Goal: Transaction & Acquisition: Obtain resource

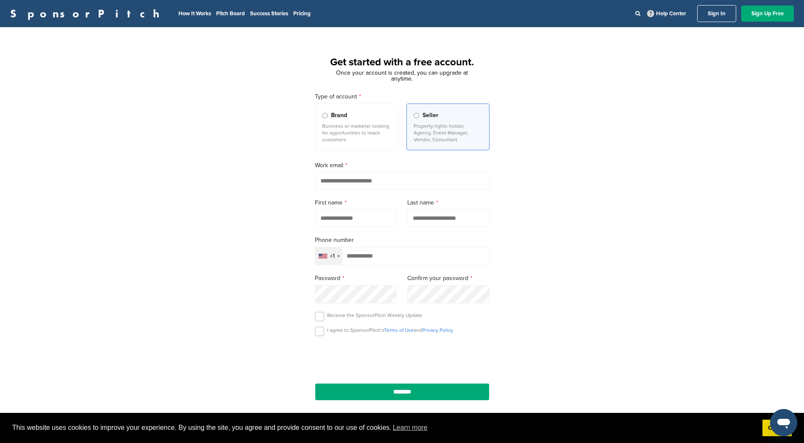
click at [354, 131] on p "Business or marketer looking for opportunities to reach customers" at bounding box center [356, 133] width 69 height 20
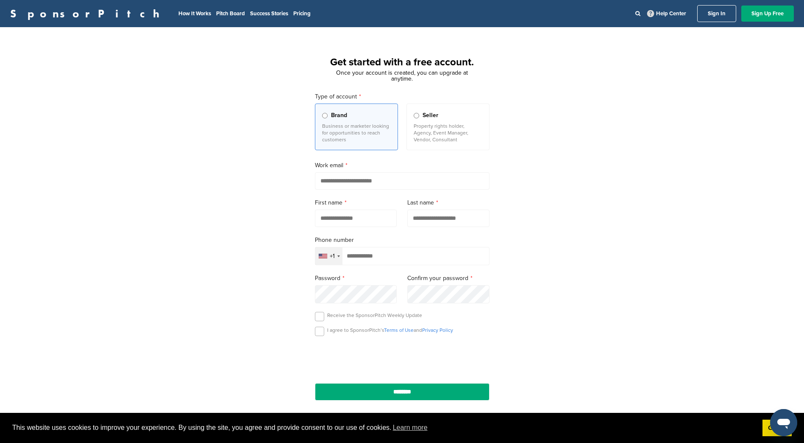
click at [402, 179] on input "email" at bounding box center [402, 180] width 175 height 17
click at [206, 179] on div "Get started with a free account. Once your account is created, you can upgrade …" at bounding box center [402, 234] width 804 height 394
click at [376, 179] on input "email" at bounding box center [402, 180] width 175 height 17
type input "**********"
type input "******"
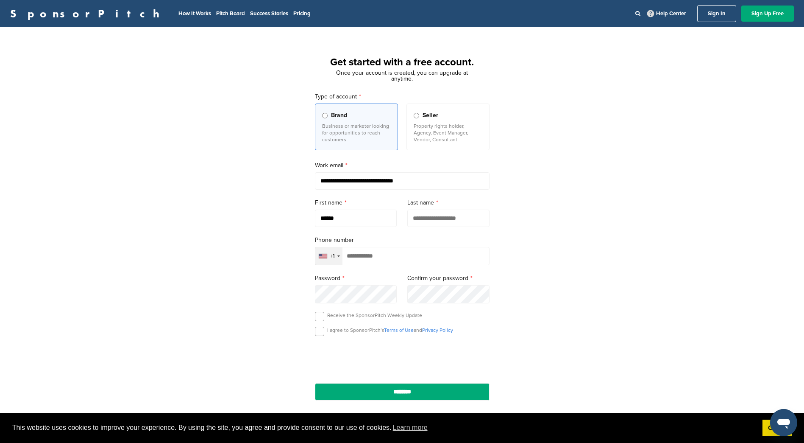
type input "********"
type input "**********"
click at [353, 333] on p "I agree to SponsorPitch’s Terms of Use and Privacy Policy" at bounding box center [390, 329] width 126 height 7
click at [321, 334] on label at bounding box center [319, 330] width 9 height 9
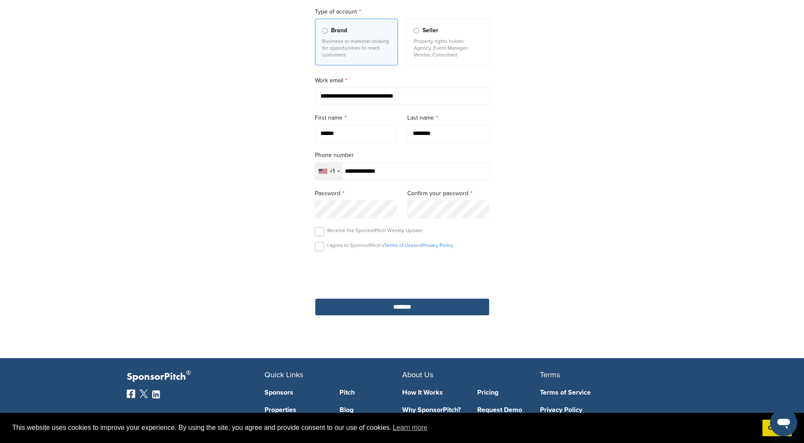
click at [404, 309] on input "********" at bounding box center [402, 306] width 175 height 17
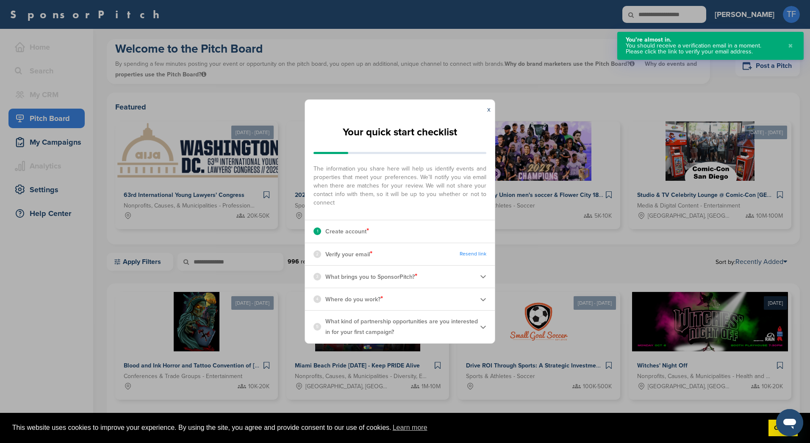
click at [395, 277] on p "What brings you to SponsorPitch? *" at bounding box center [372, 276] width 92 height 11
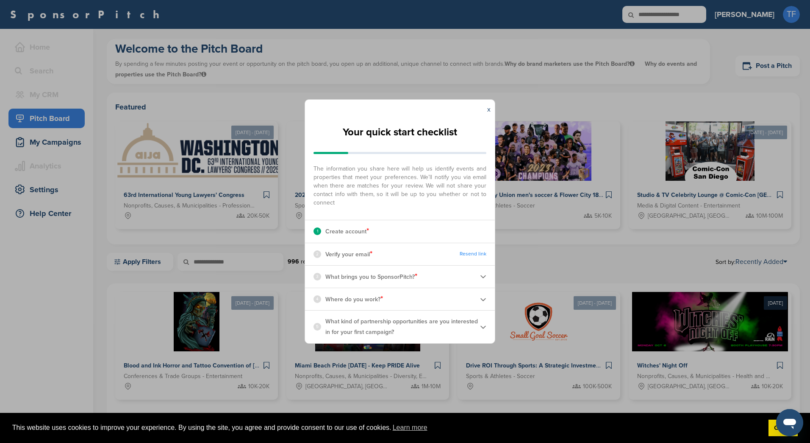
click at [359, 229] on p "Create account *" at bounding box center [348, 231] width 44 height 11
click at [320, 259] on div "2 Verify your email *" at bounding box center [343, 253] width 59 height 11
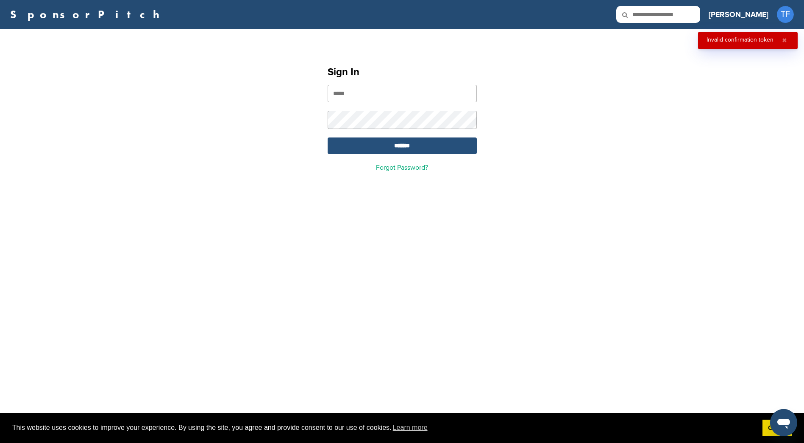
type input "**********"
click at [425, 144] on input "*******" at bounding box center [402, 145] width 149 height 17
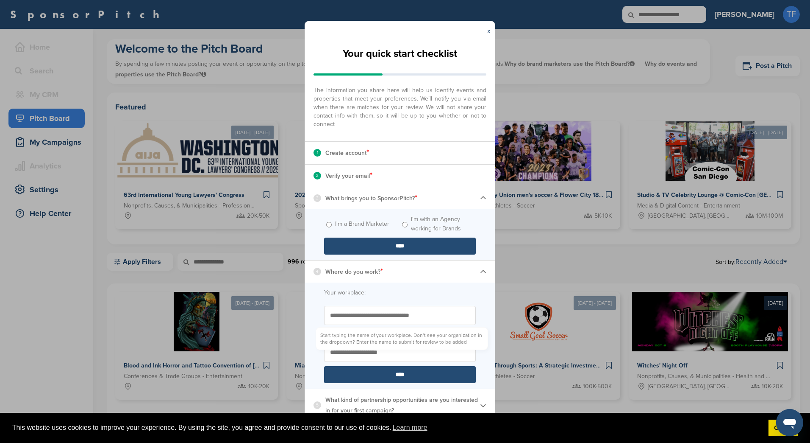
click at [407, 320] on input "Start typing the name of your workplace. Don’t see your organization in the dro…" at bounding box center [400, 315] width 152 height 19
click at [403, 318] on input "Start typing the name of your workplace. Don’t see your organization in the dro…" at bounding box center [400, 315] width 152 height 19
click at [358, 223] on label "I'm a Brand Marketer" at bounding box center [362, 223] width 54 height 9
drag, startPoint x: 373, startPoint y: 248, endPoint x: 398, endPoint y: 189, distance: 64.8
click at [394, 182] on div "Your quick start checklist The information you share here will help us identify…" at bounding box center [400, 231] width 190 height 380
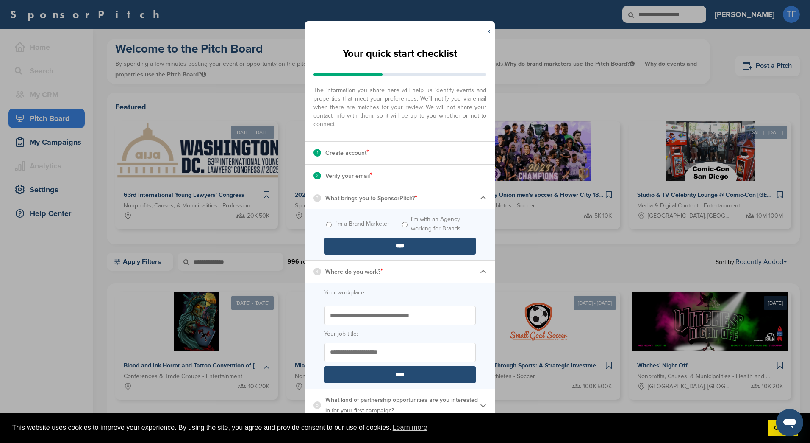
click at [388, 244] on input "****" at bounding box center [400, 245] width 152 height 17
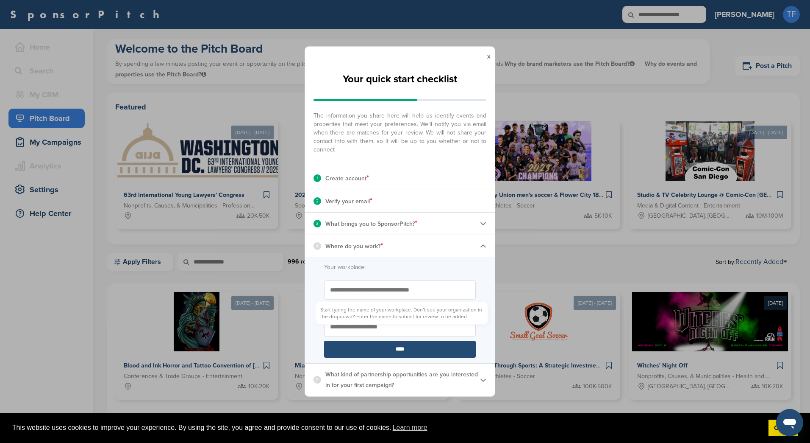
click at [363, 287] on input "Start typing the name of your workplace. Don’t see your organization in the dro…" at bounding box center [400, 289] width 152 height 19
type input "**********"
click at [404, 258] on form "**********" at bounding box center [400, 310] width 190 height 106
click at [394, 321] on input "Your job title:" at bounding box center [400, 326] width 152 height 19
click at [401, 329] on input "Your job title:" at bounding box center [400, 326] width 152 height 19
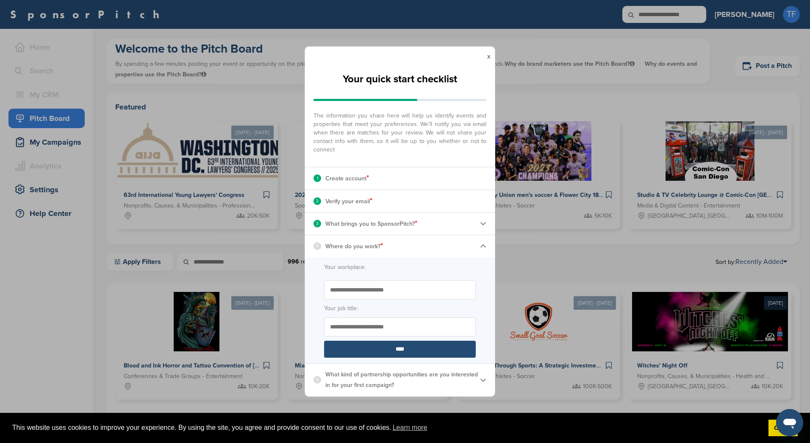
type input "**********"
click at [389, 344] on input "****" at bounding box center [400, 348] width 152 height 17
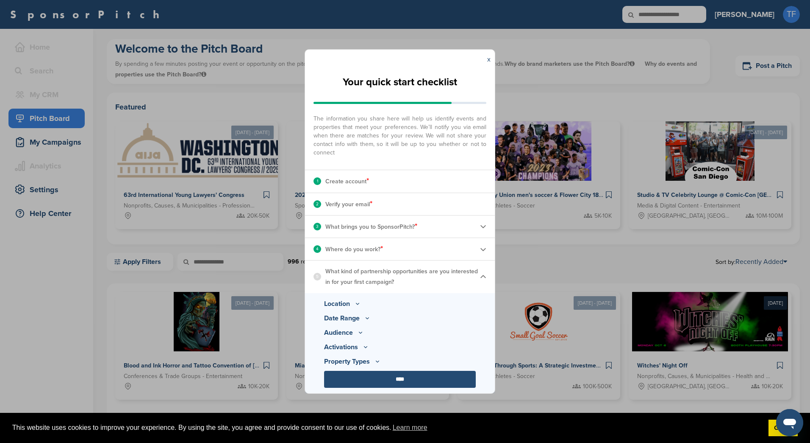
click at [356, 306] on icon at bounding box center [357, 303] width 7 height 7
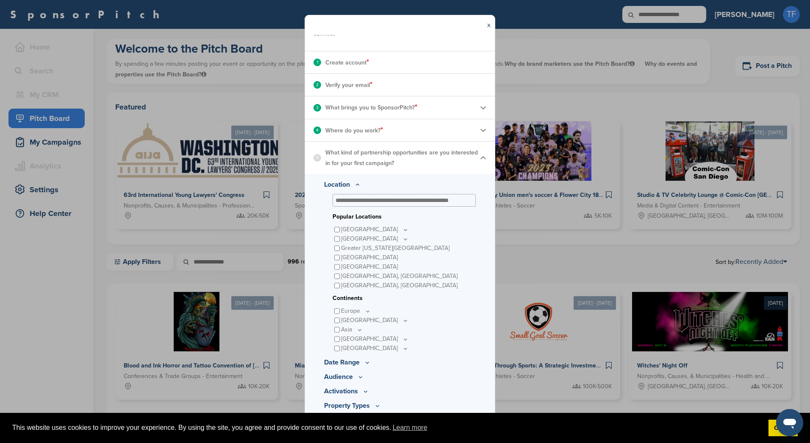
scroll to position [94, 0]
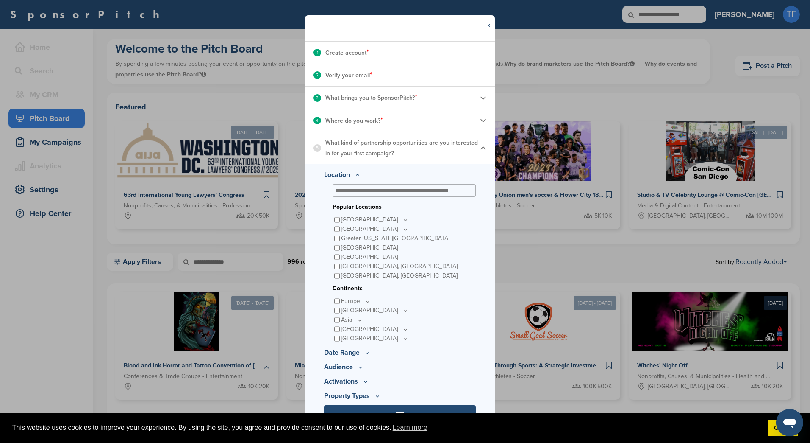
click at [418, 187] on input "text" at bounding box center [403, 191] width 134 height 8
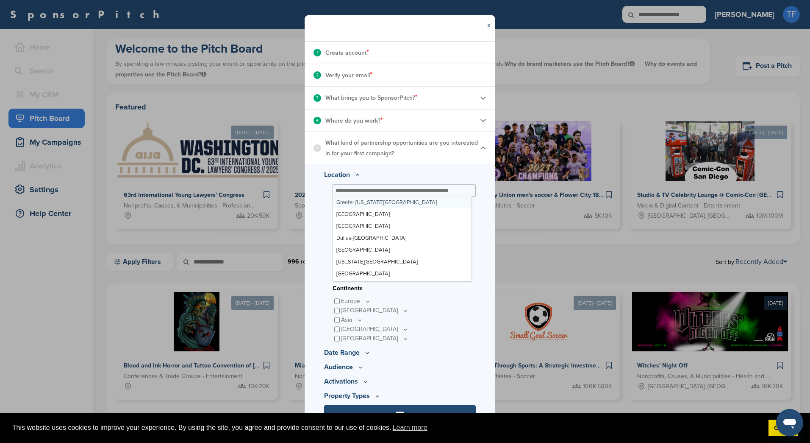
click at [420, 166] on div "Location Greater New York Metro Greater Los Angeles Area Chicago Metro Area Dal…" at bounding box center [400, 295] width 190 height 263
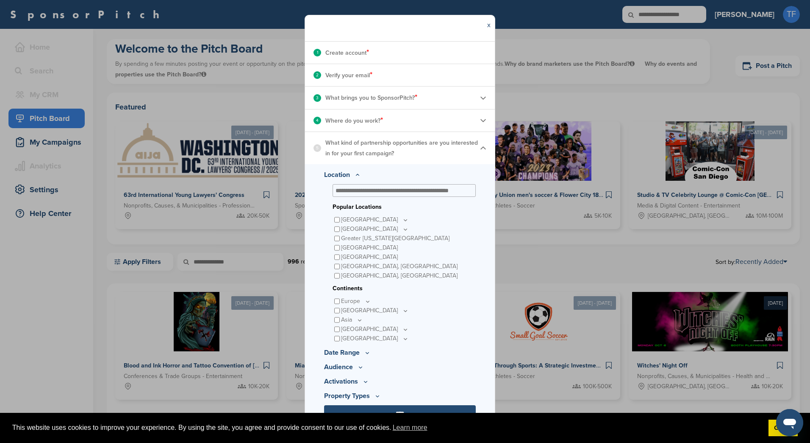
click at [395, 192] on input "text" at bounding box center [403, 191] width 134 height 8
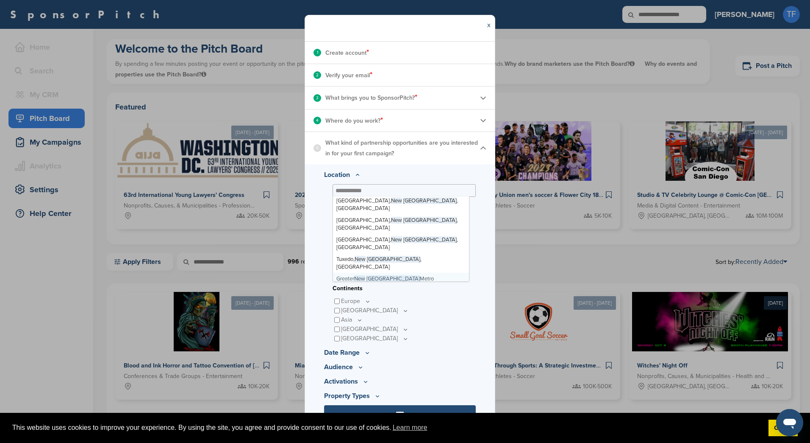
scroll to position [0, 0]
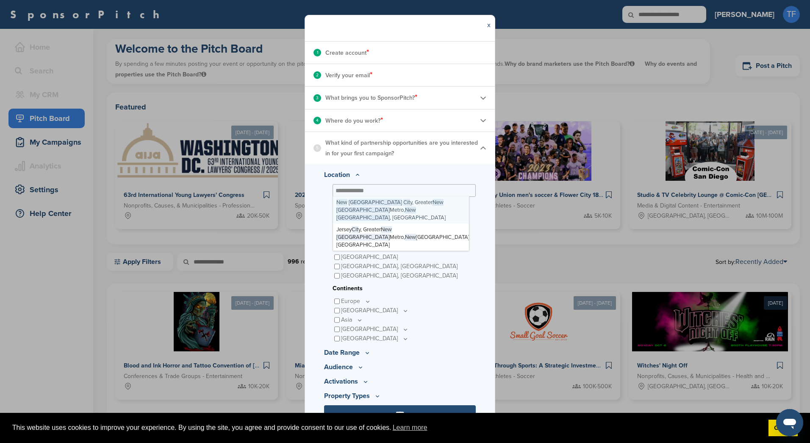
type input "**********"
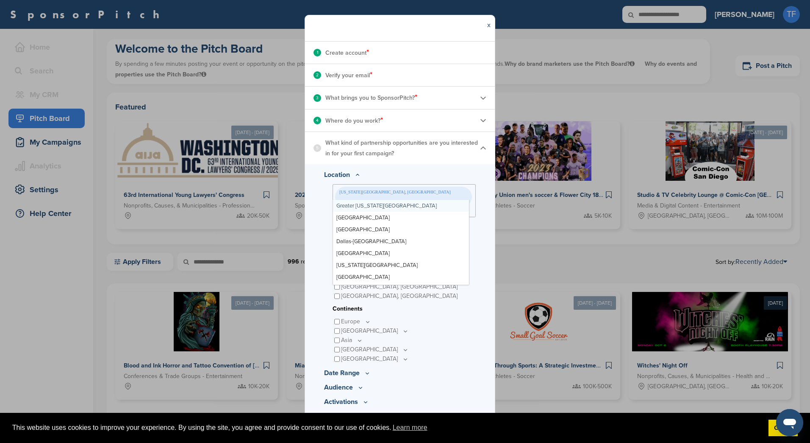
click at [388, 172] on p "Location" at bounding box center [400, 175] width 152 height 10
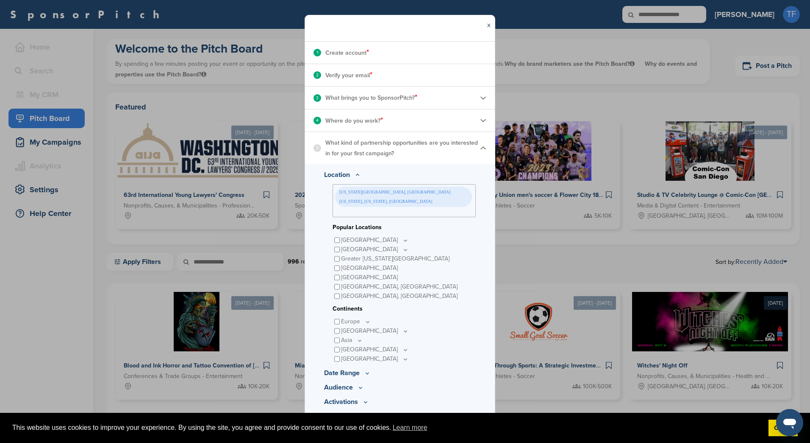
click at [376, 235] on p "United States" at bounding box center [375, 239] width 68 height 9
click at [402, 237] on icon at bounding box center [405, 240] width 7 height 7
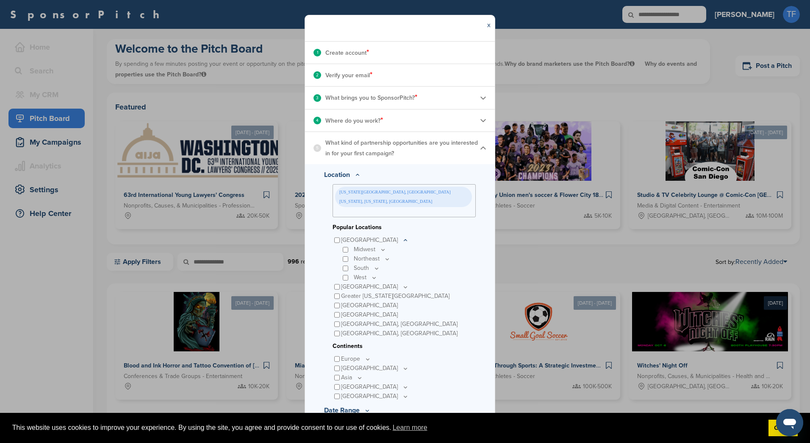
scroll to position [135, 0]
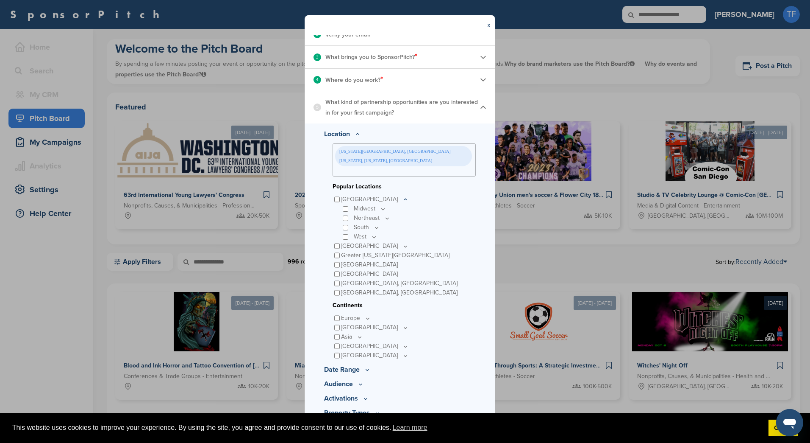
click at [340, 251] on div "Greater New York Metro" at bounding box center [404, 255] width 143 height 9
click at [331, 237] on div "Location New York City, Greater New York Metro, New York, USA Greater New York …" at bounding box center [400, 244] width 152 height 231
click at [352, 347] on div "Location New York City, Greater New York Metro, New York, USA Greater New York …" at bounding box center [400, 283] width 190 height 321
click at [357, 364] on p "Date Range" at bounding box center [400, 369] width 152 height 10
click at [370, 366] on icon at bounding box center [367, 369] width 7 height 7
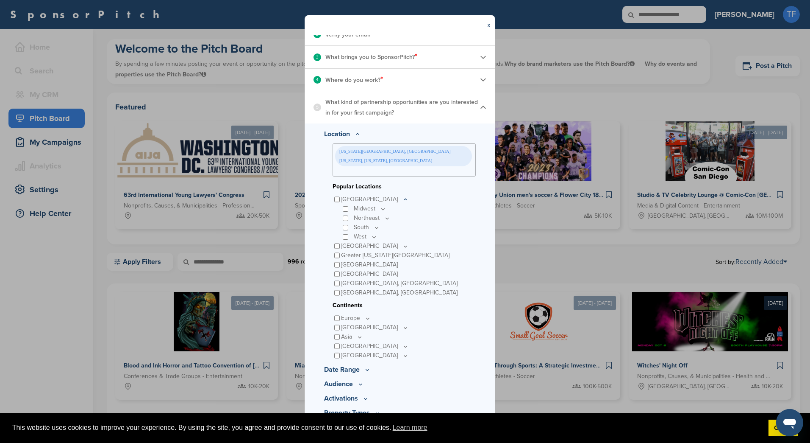
scroll to position [0, 0]
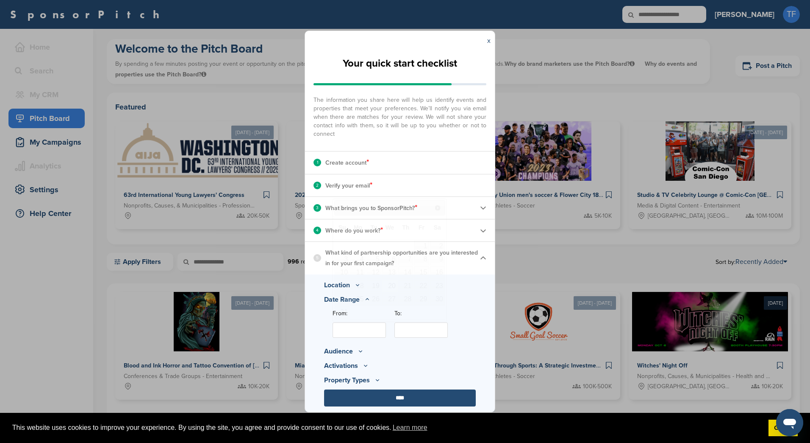
click at [385, 329] on input "From:" at bounding box center [359, 329] width 53 height 15
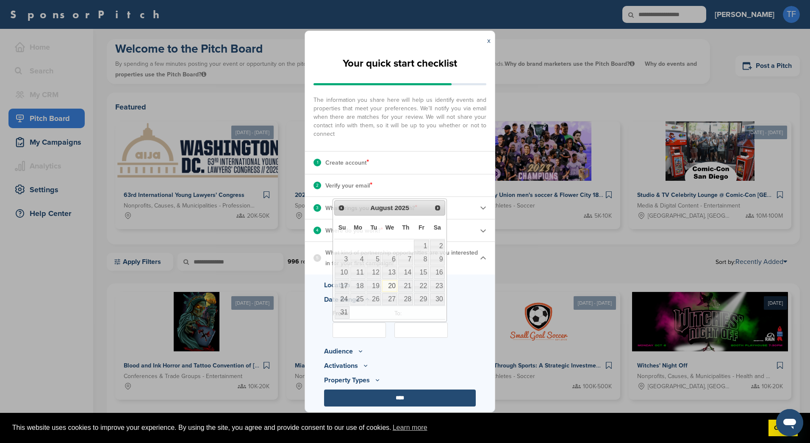
click at [435, 354] on p "Audience" at bounding box center [400, 351] width 152 height 10
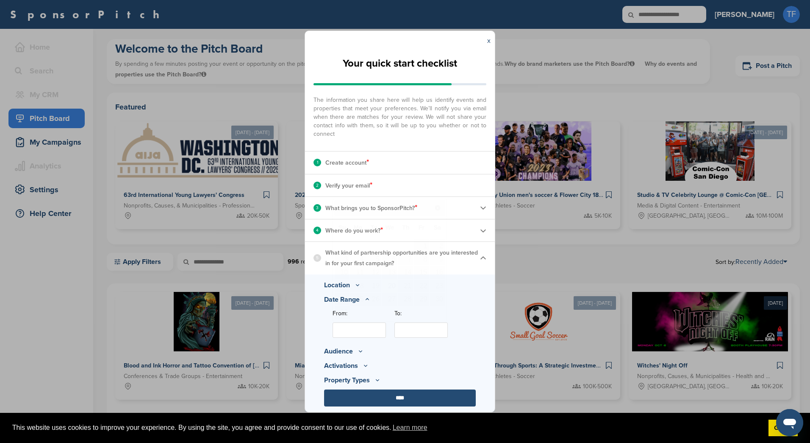
click at [377, 325] on input "From:" at bounding box center [359, 329] width 53 height 15
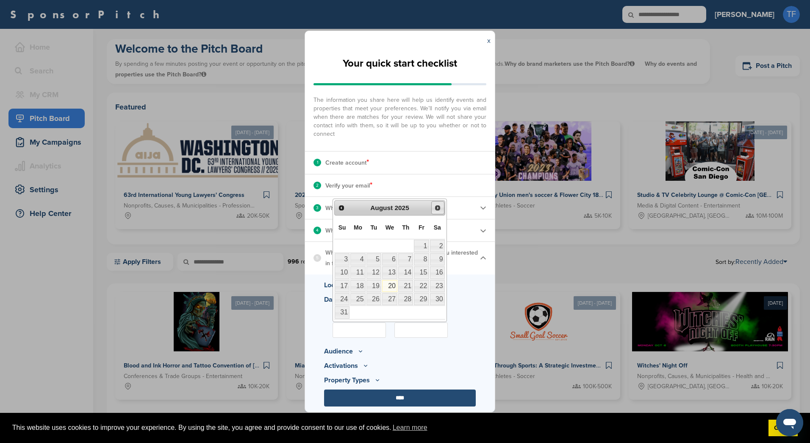
click at [436, 206] on span "Next" at bounding box center [437, 207] width 7 height 7
click at [393, 276] on link "17" at bounding box center [389, 272] width 15 height 12
type input "**********"
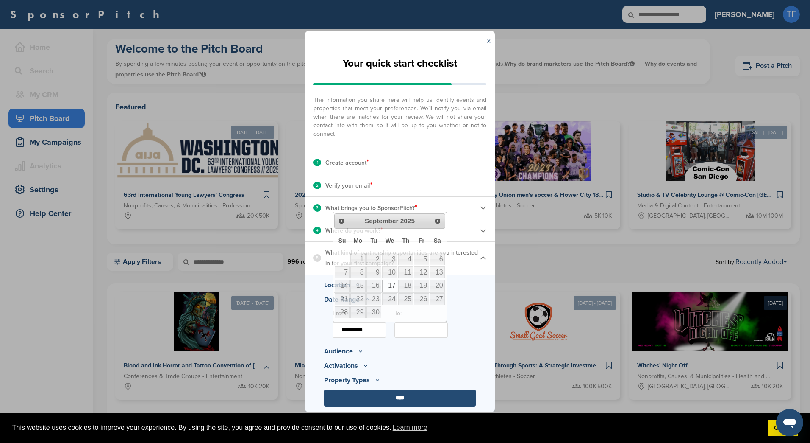
drag, startPoint x: 384, startPoint y: 331, endPoint x: 240, endPoint y: 320, distance: 144.2
click at [240, 320] on div "**********" at bounding box center [405, 221] width 810 height 443
click at [312, 359] on div "Location New York City, Greater New York Metro, New York, USA Greater New York …" at bounding box center [400, 342] width 190 height 137
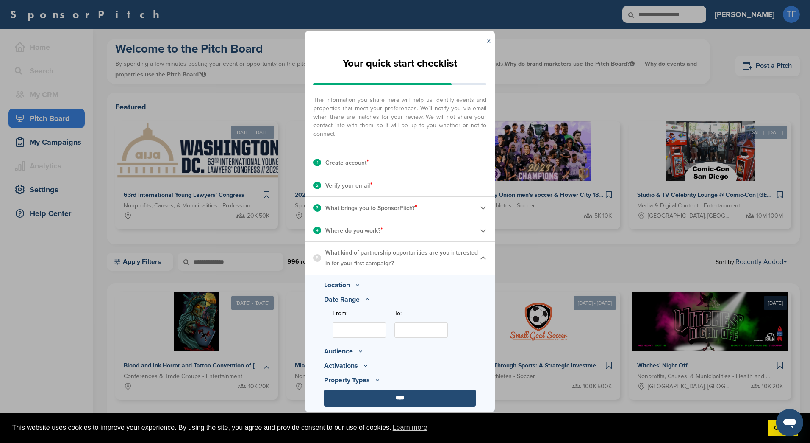
click at [345, 356] on p "Audience" at bounding box center [400, 351] width 152 height 10
click at [361, 350] on icon at bounding box center [360, 350] width 7 height 7
click at [365, 325] on p "Minimum Reach" at bounding box center [404, 323] width 143 height 9
click at [384, 324] on icon at bounding box center [382, 323] width 7 height 7
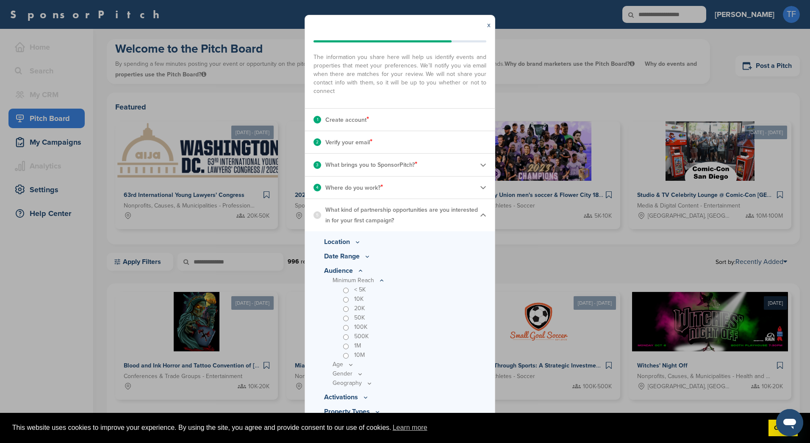
scroll to position [43, 0]
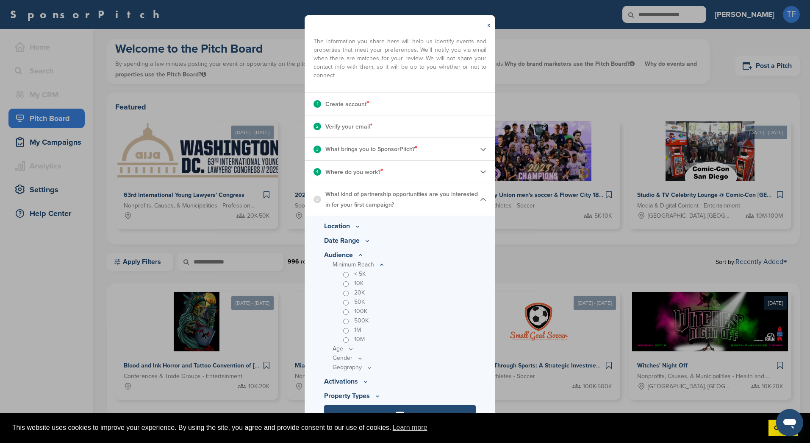
click at [365, 272] on p "< 5K" at bounding box center [359, 273] width 11 height 9
click at [0, 0] on icon at bounding box center [0, 0] width 0 height 0
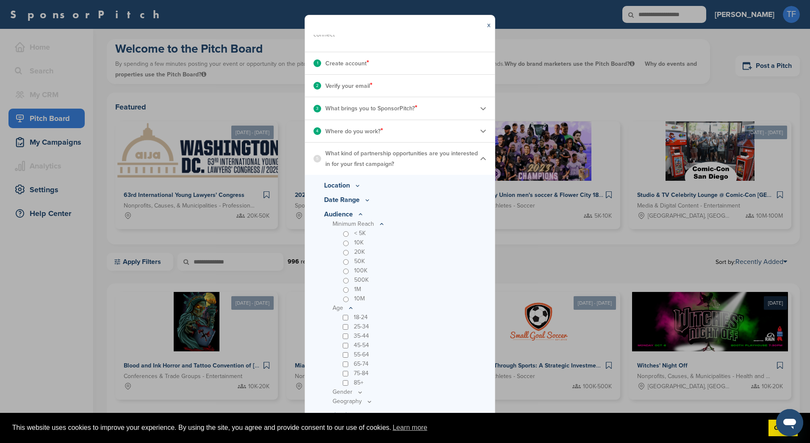
scroll to position [117, 0]
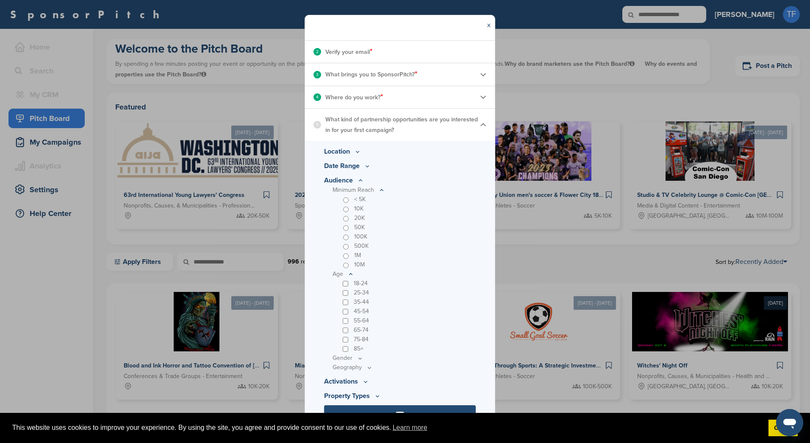
click at [0, 0] on icon at bounding box center [0, 0] width 0 height 0
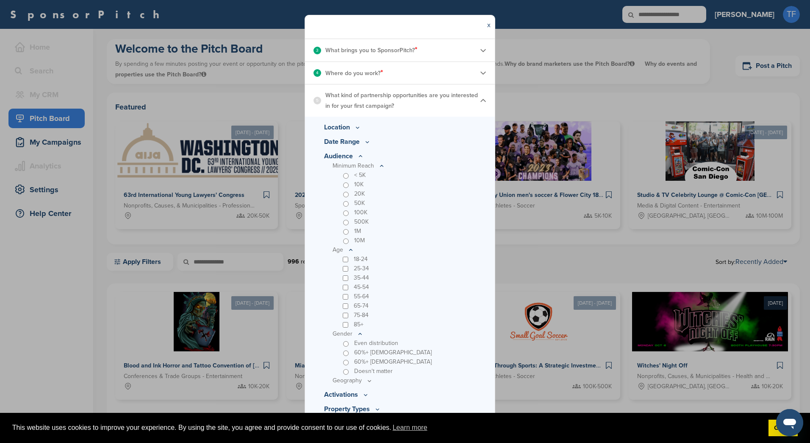
scroll to position [155, 0]
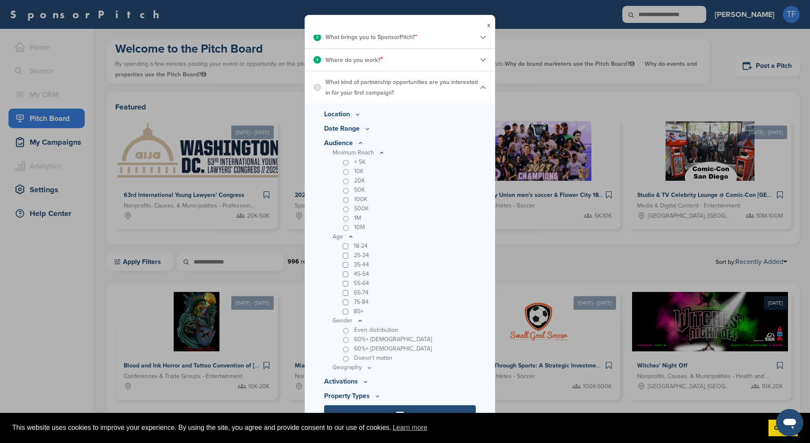
click at [366, 157] on p "Geography" at bounding box center [404, 152] width 143 height 9
click at [0, 0] on icon at bounding box center [0, 0] width 0 height 0
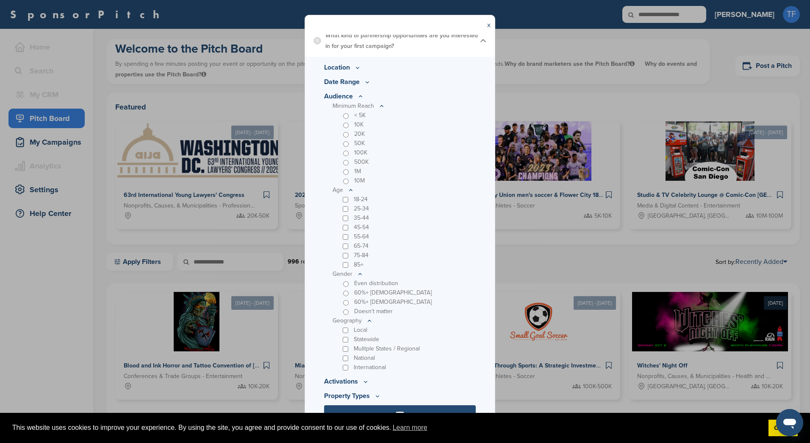
click at [0, 0] on icon at bounding box center [0, 0] width 0 height 0
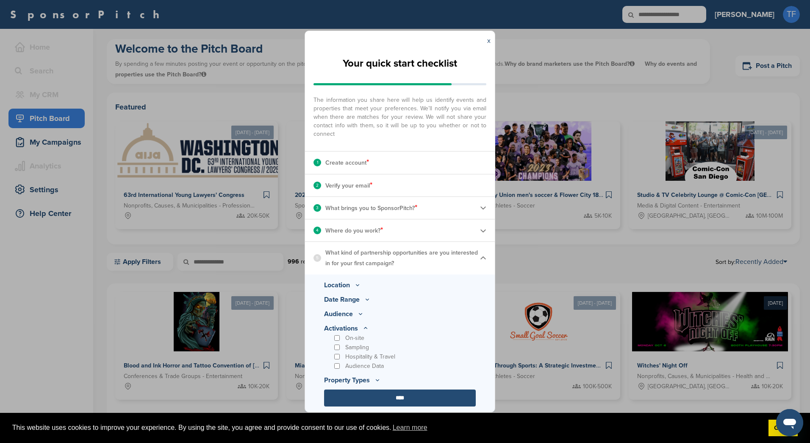
scroll to position [0, 0]
click at [338, 341] on div "On-site" at bounding box center [404, 337] width 143 height 9
click at [364, 317] on icon at bounding box center [360, 313] width 7 height 7
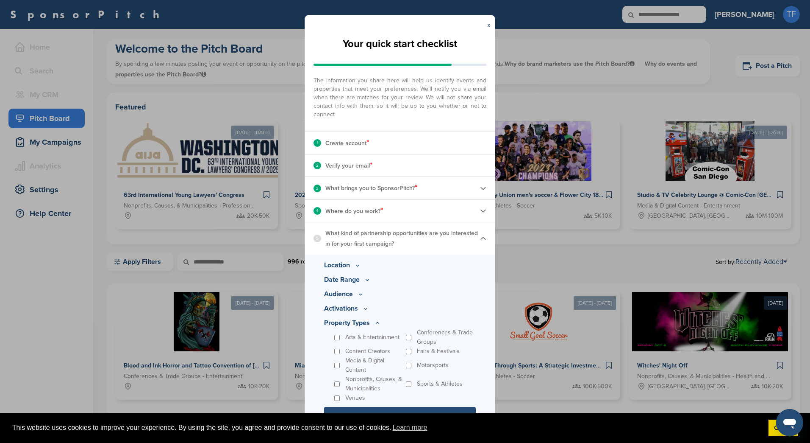
scroll to position [6, 0]
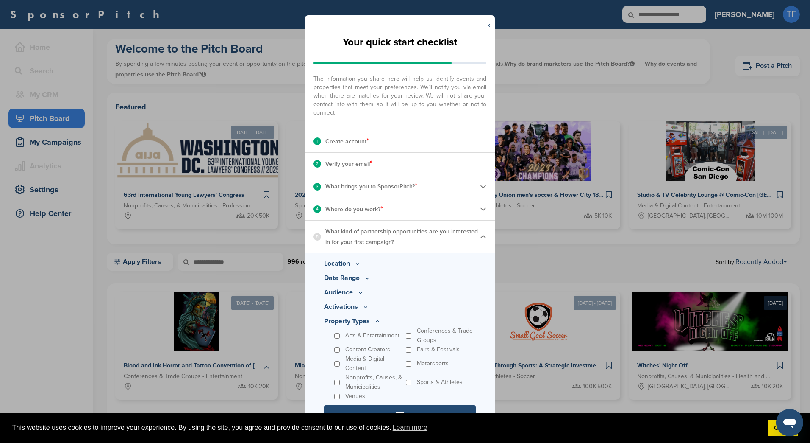
click at [363, 296] on icon at bounding box center [360, 292] width 7 height 7
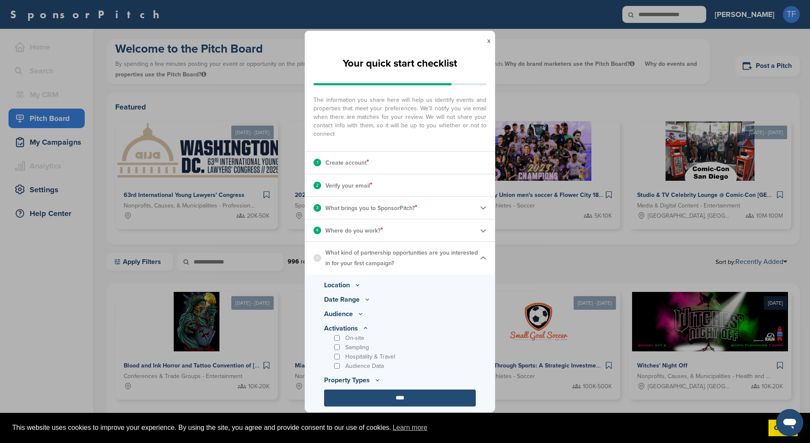
scroll to position [0, 0]
click at [364, 317] on icon at bounding box center [360, 313] width 7 height 7
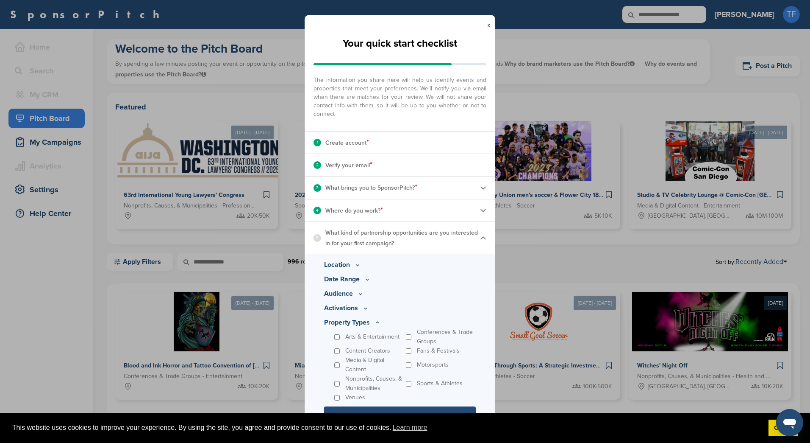
scroll to position [6, 0]
click at [347, 380] on p "Nonprofits, Causes, & Municipalities" at bounding box center [374, 382] width 59 height 19
click at [347, 376] on p "Nonprofits, Causes, & Municipalities" at bounding box center [374, 382] width 59 height 19
click at [341, 381] on div "Nonprofits, Causes, & Municipalities" at bounding box center [369, 382] width 72 height 19
click at [431, 405] on input "****" at bounding box center [400, 413] width 152 height 17
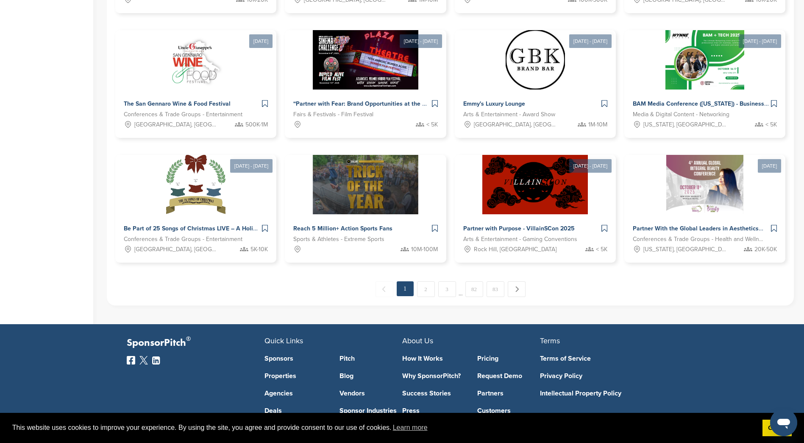
scroll to position [81, 0]
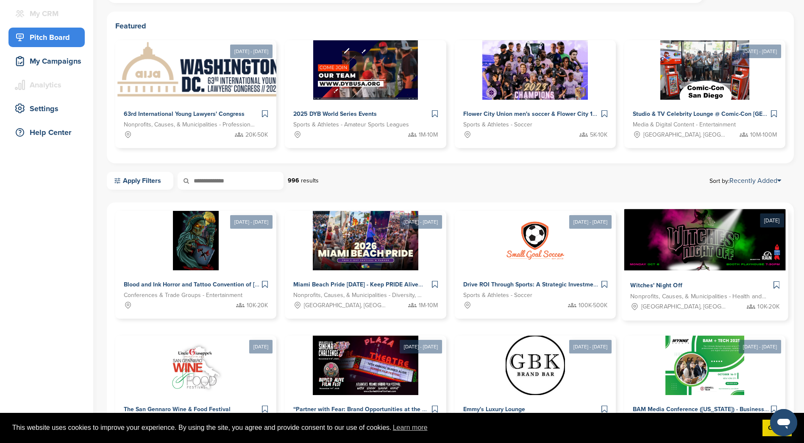
click at [720, 258] on img at bounding box center [705, 239] width 162 height 61
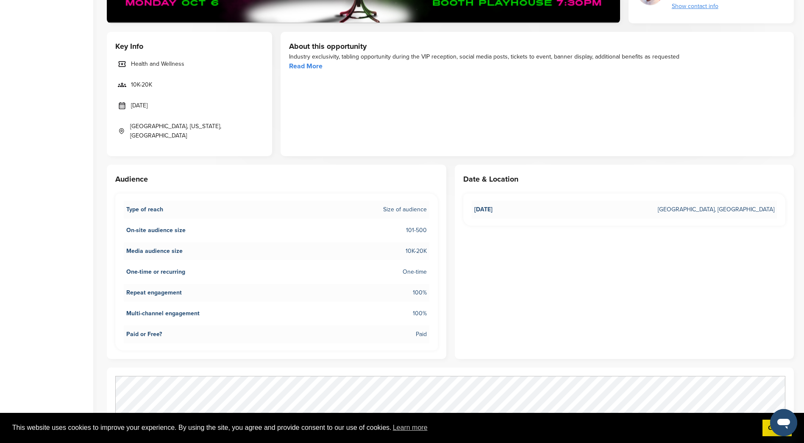
click at [299, 68] on link "Read More" at bounding box center [305, 66] width 33 height 8
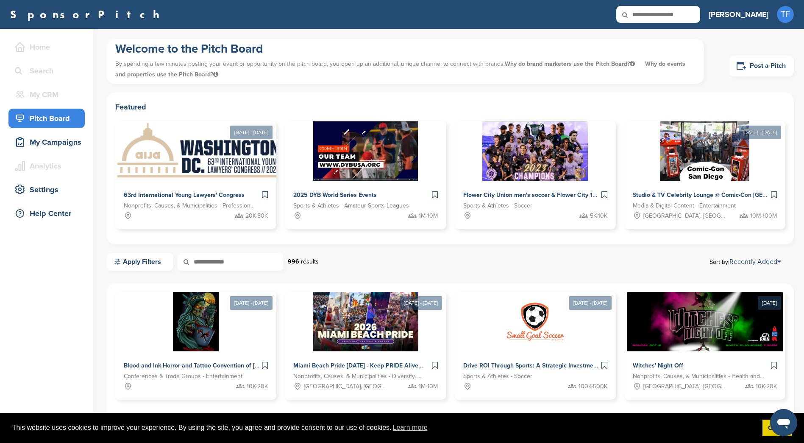
click at [171, 254] on link "Apply Filters" at bounding box center [140, 262] width 67 height 18
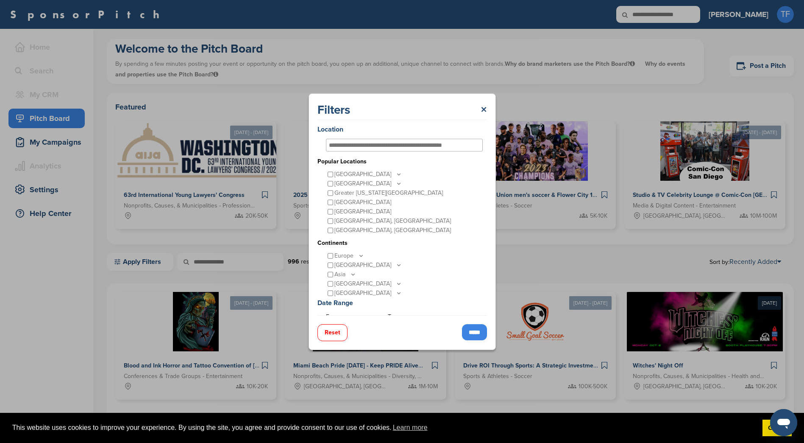
click at [471, 326] on input "*****" at bounding box center [474, 332] width 25 height 16
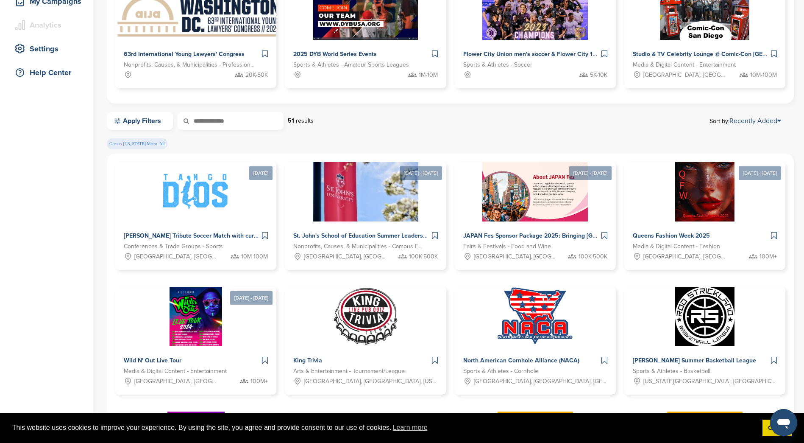
scroll to position [42, 0]
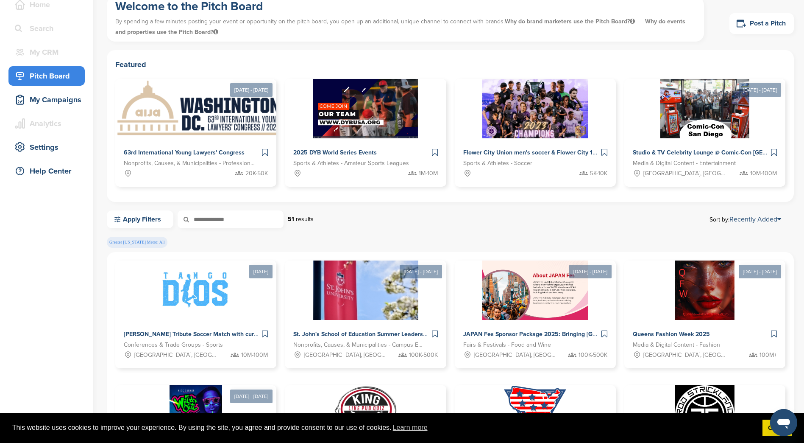
click at [214, 220] on input "text" at bounding box center [231, 219] width 106 height 18
click at [136, 214] on link "Apply Filters" at bounding box center [140, 219] width 67 height 18
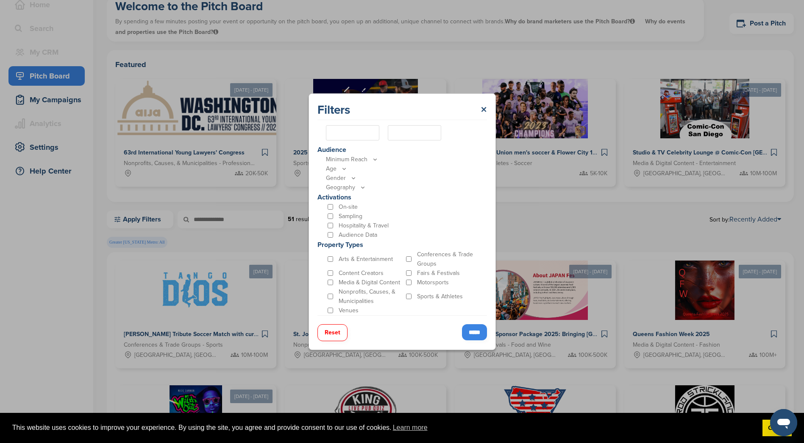
scroll to position [254, 0]
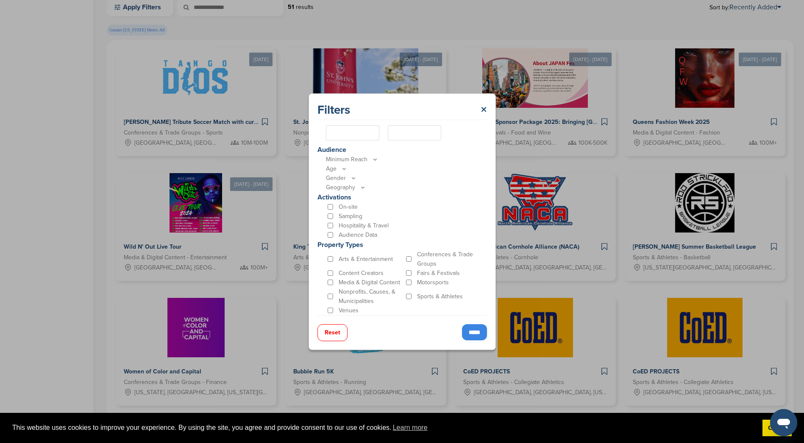
click at [472, 329] on input "*****" at bounding box center [474, 332] width 25 height 16
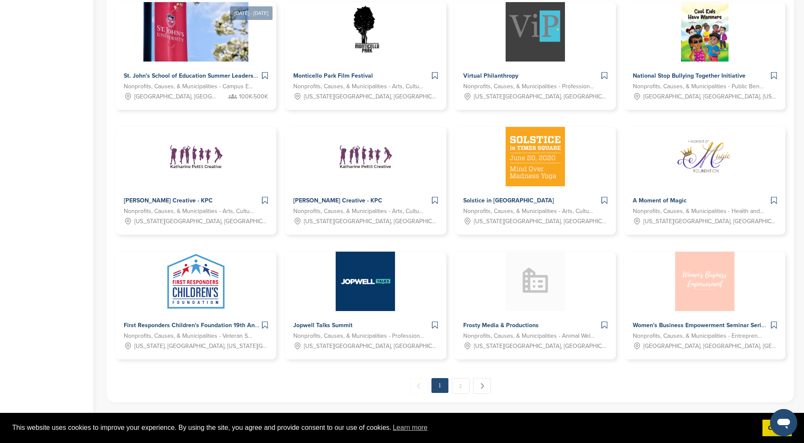
scroll to position [365, 0]
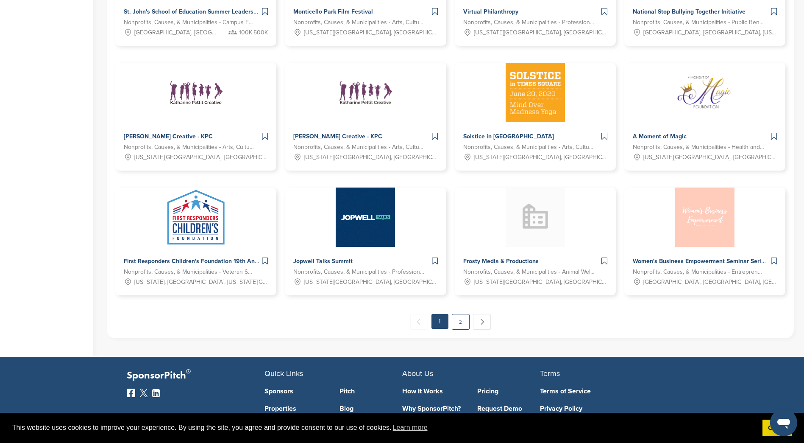
click at [461, 323] on link "2" at bounding box center [461, 322] width 18 height 16
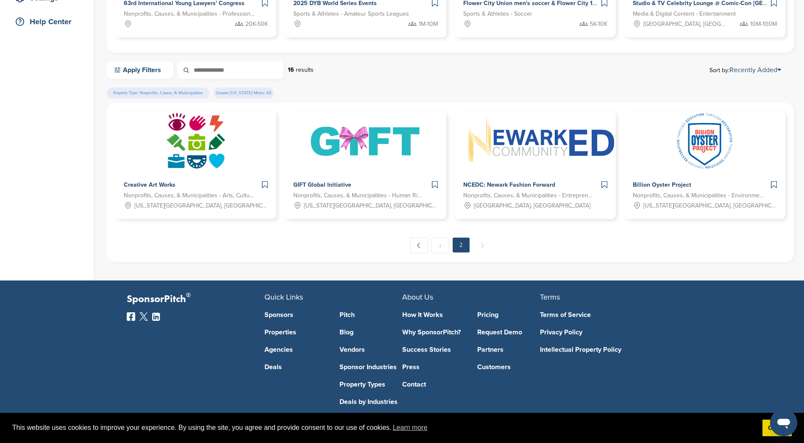
scroll to position [224, 0]
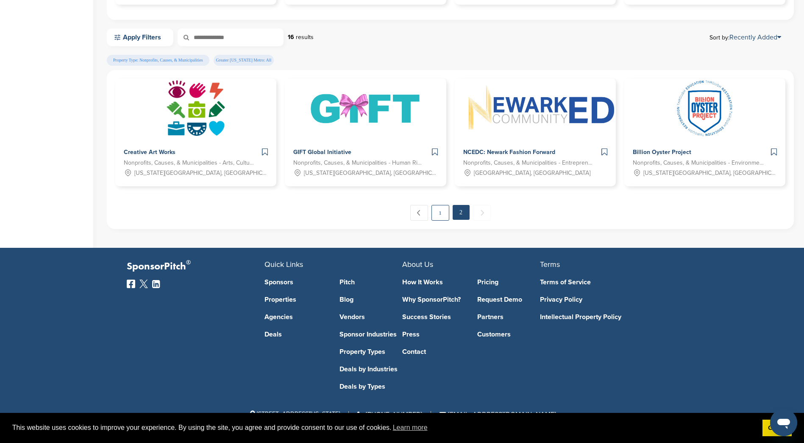
click at [436, 212] on link "1" at bounding box center [441, 213] width 18 height 16
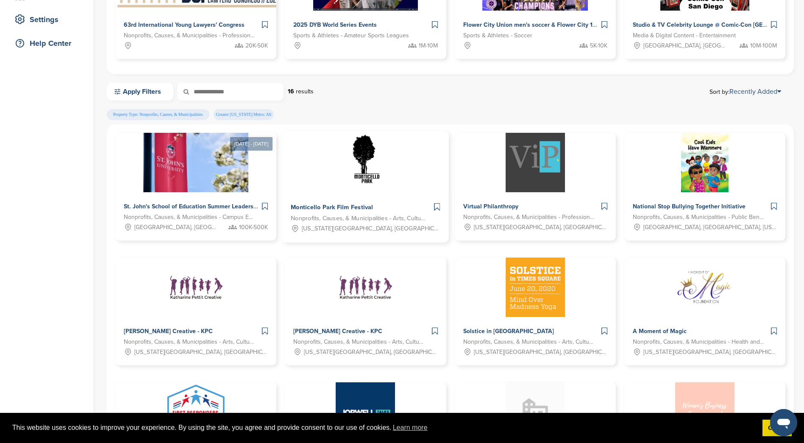
scroll to position [297, 0]
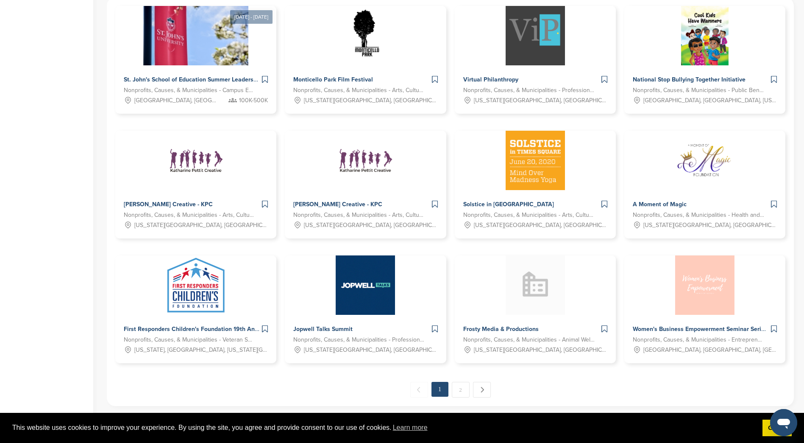
click at [448, 383] on div "← Previous 1 2 Next →" at bounding box center [450, 389] width 670 height 16
click at [458, 383] on link "2" at bounding box center [461, 389] width 18 height 16
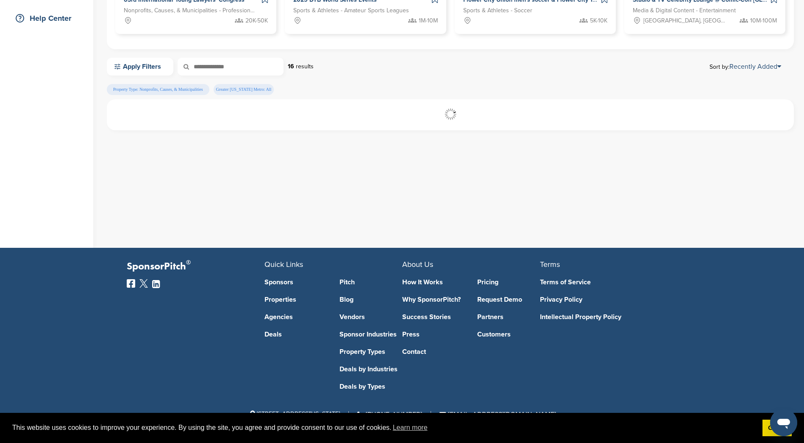
scroll to position [195, 0]
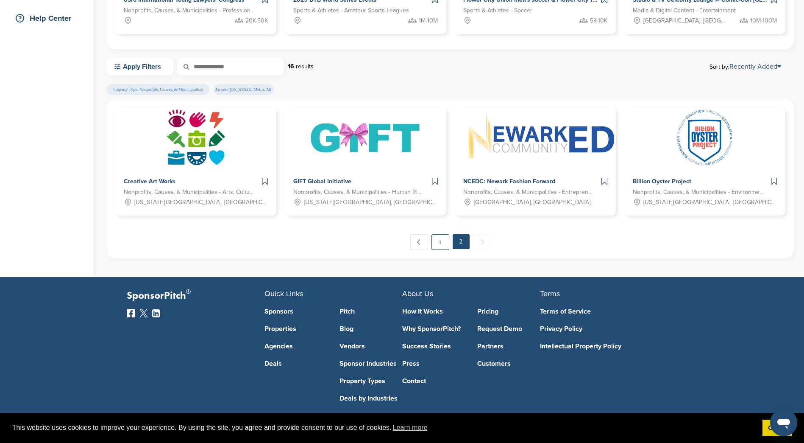
click at [437, 241] on link "1" at bounding box center [441, 242] width 18 height 16
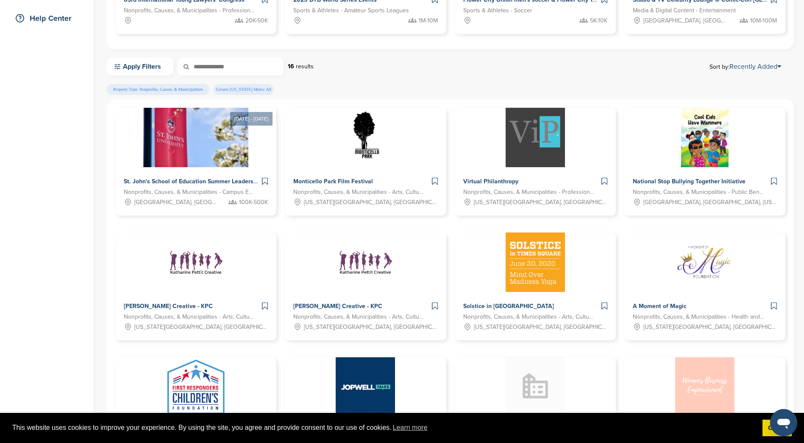
scroll to position [0, 0]
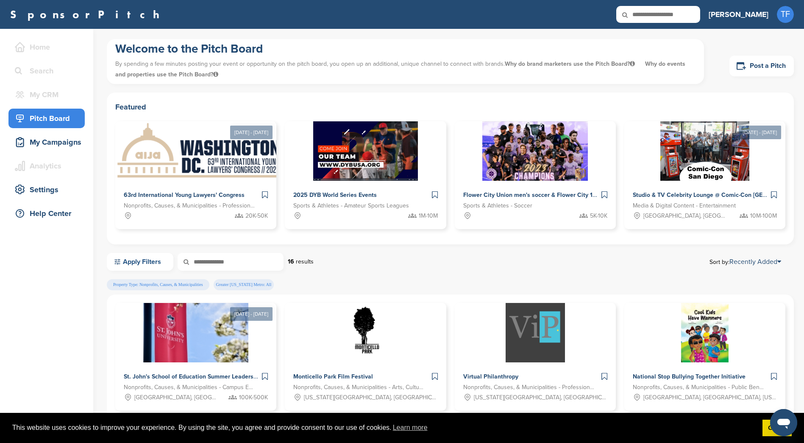
click at [158, 269] on link "Apply Filters" at bounding box center [140, 262] width 67 height 18
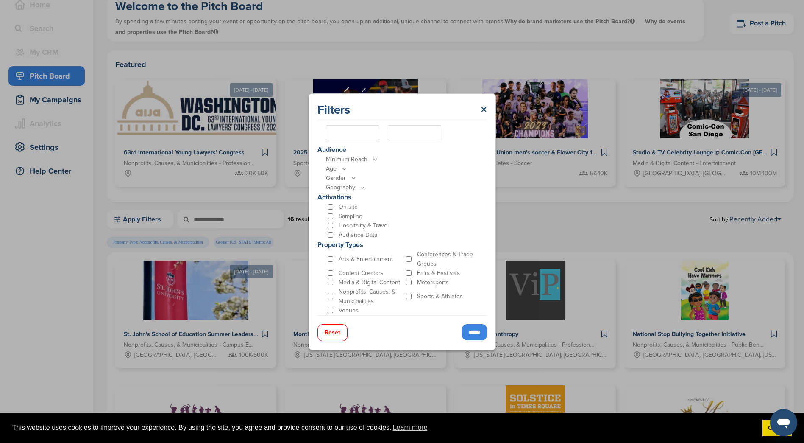
scroll to position [212, 0]
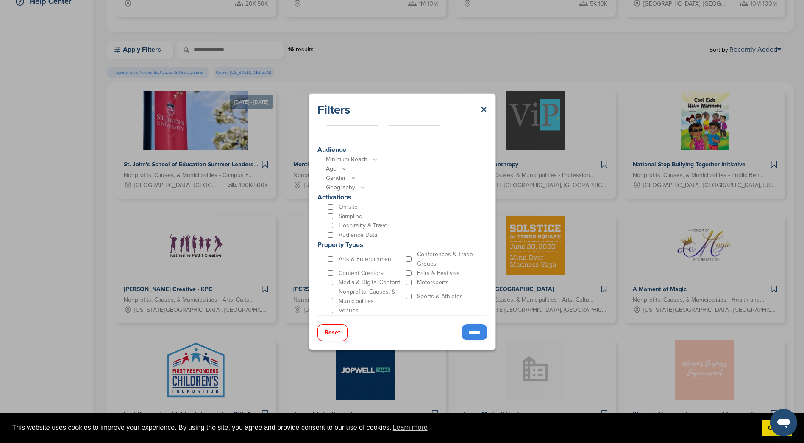
click at [488, 110] on div "Filters × Location Popular Locations United States Midwest Illinois Indiana Iow…" at bounding box center [402, 221] width 187 height 256
click at [481, 108] on link "×" at bounding box center [484, 109] width 6 height 15
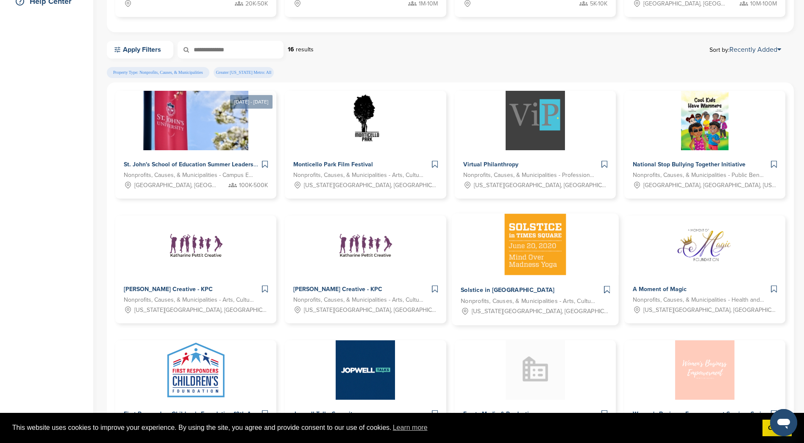
click at [528, 290] on span "Solstice in Times Square" at bounding box center [508, 290] width 94 height 8
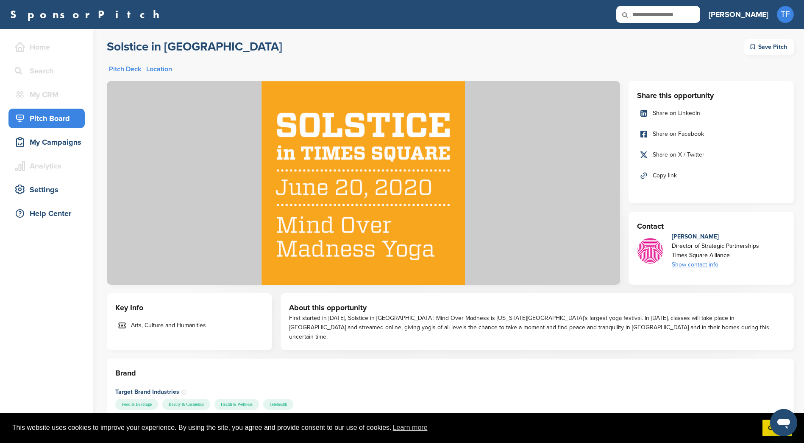
click at [65, 13] on link "SponsorPitch" at bounding box center [87, 14] width 155 height 11
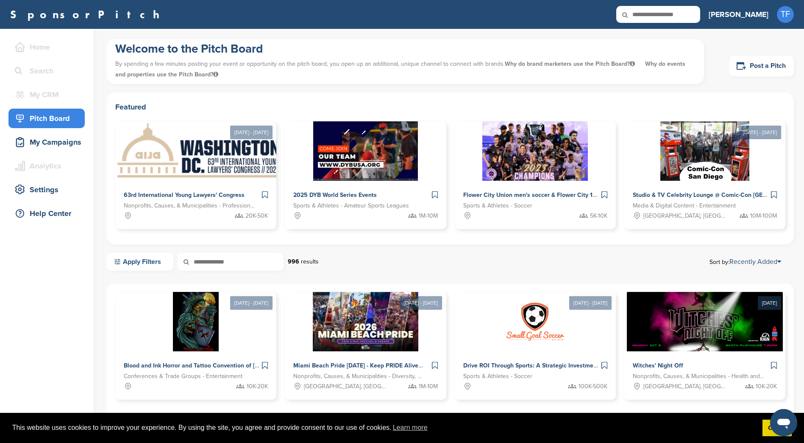
click at [162, 259] on link "Apply Filters" at bounding box center [140, 262] width 67 height 18
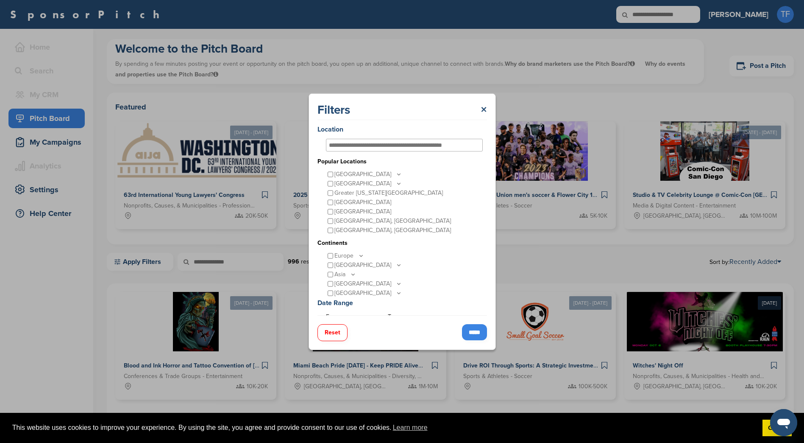
click at [347, 170] on p "United States" at bounding box center [368, 174] width 68 height 9
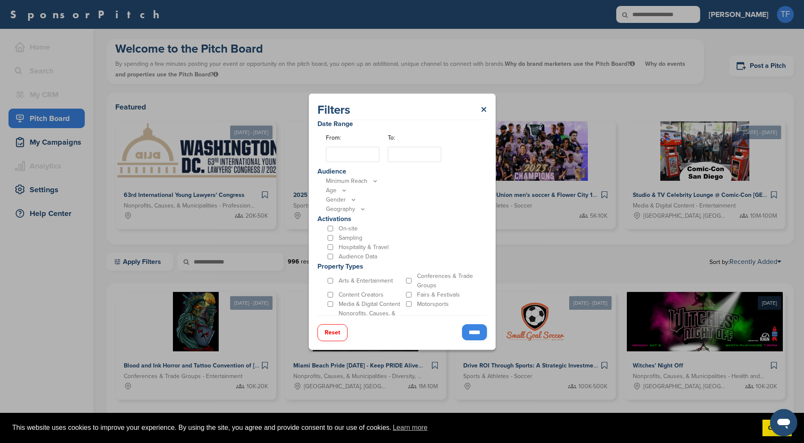
scroll to position [201, 0]
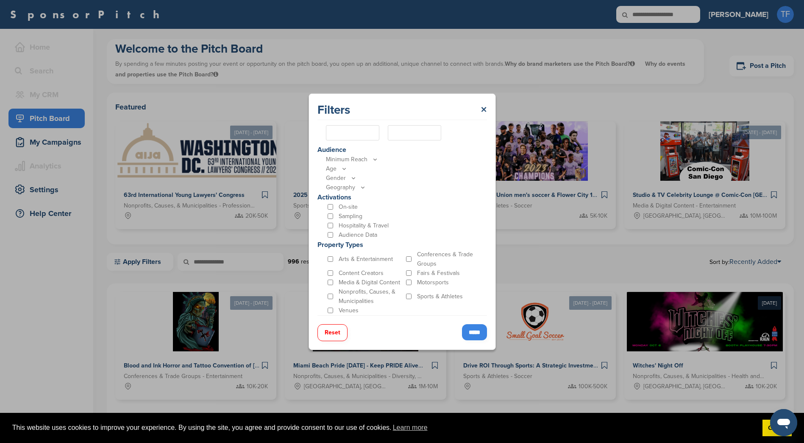
click at [326, 292] on div "Nonprofits, Causes, & Municipalities" at bounding box center [365, 296] width 78 height 19
click at [464, 330] on input "*****" at bounding box center [474, 332] width 25 height 16
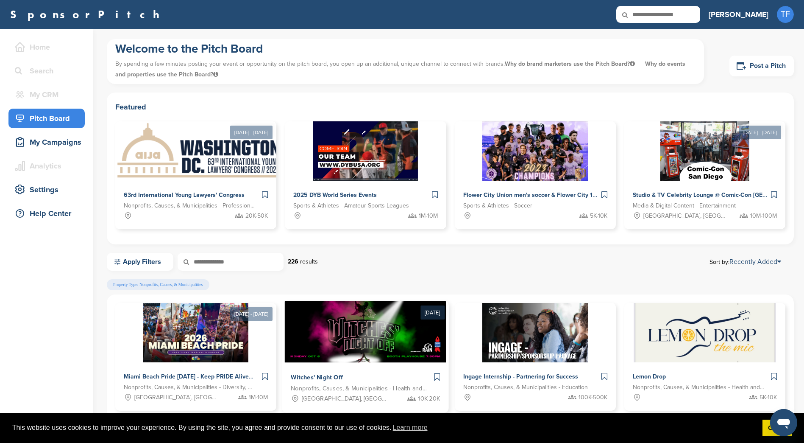
scroll to position [339, 0]
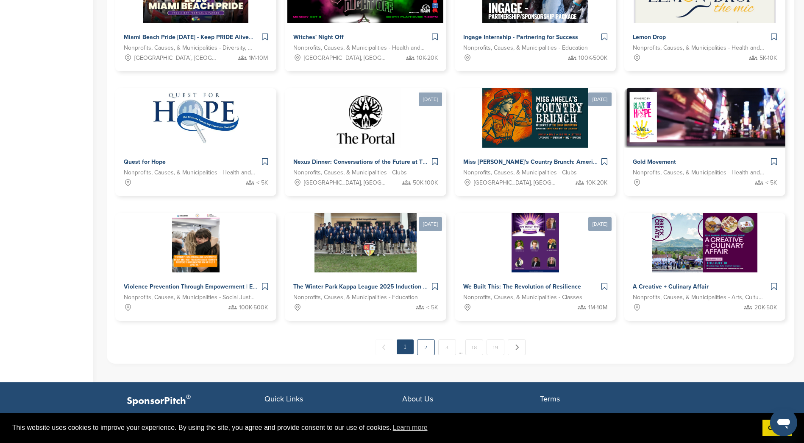
click at [423, 347] on link "2" at bounding box center [426, 347] width 18 height 16
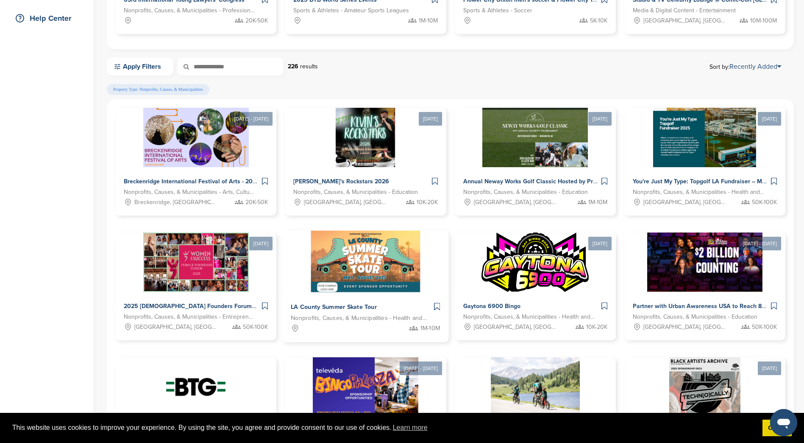
scroll to position [407, 0]
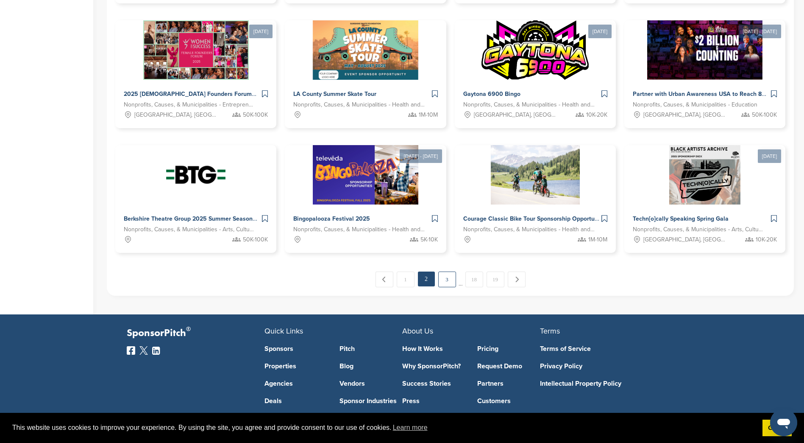
click at [447, 278] on link "3" at bounding box center [447, 279] width 18 height 16
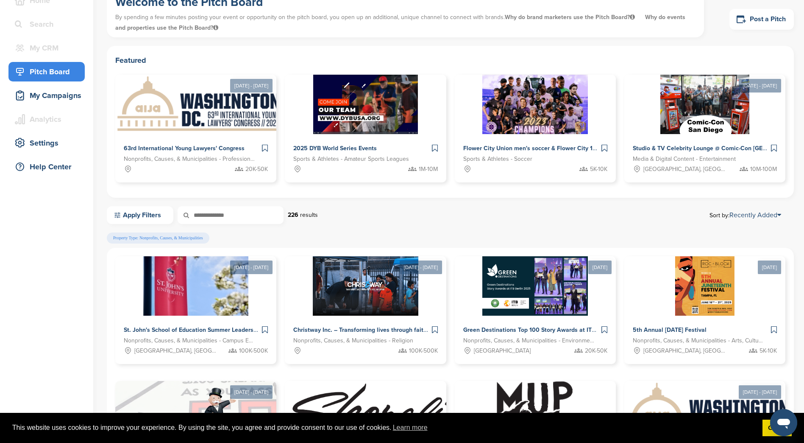
scroll to position [0, 0]
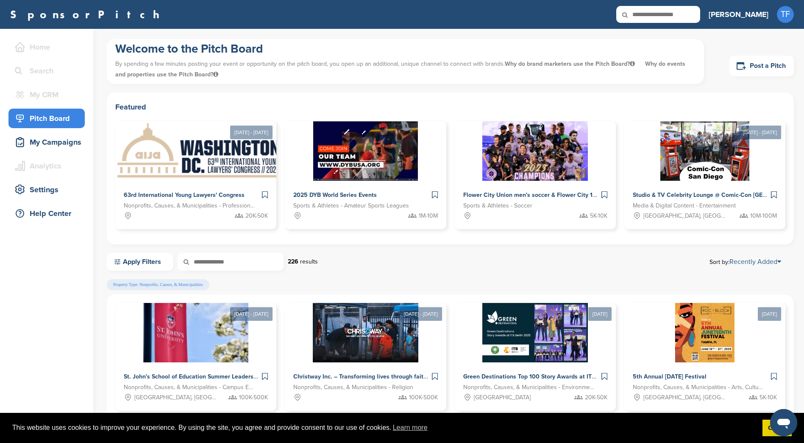
click at [764, 264] on link "Recently Added" at bounding box center [756, 261] width 52 height 8
click at [698, 299] on link "Most Recent" at bounding box center [730, 301] width 127 height 14
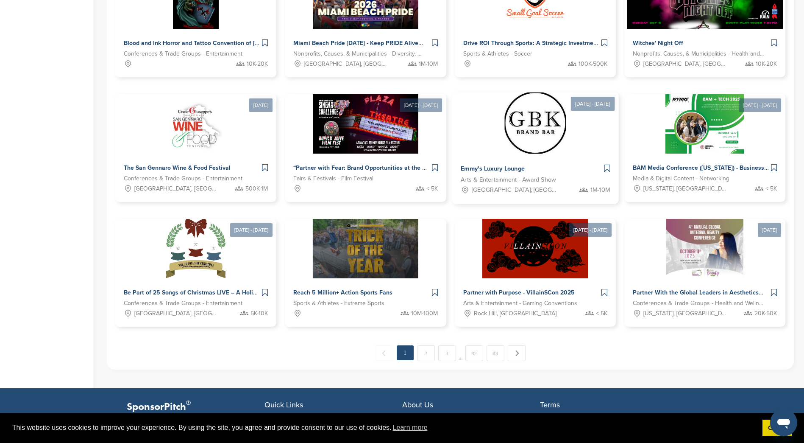
scroll to position [339, 0]
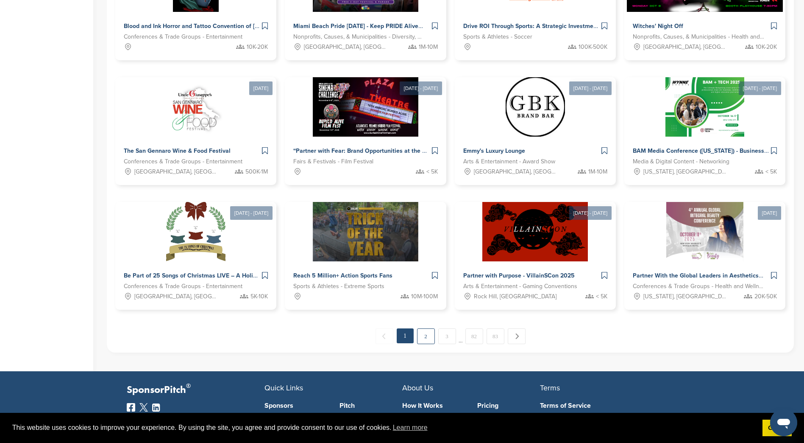
click at [425, 332] on link "2" at bounding box center [426, 336] width 18 height 16
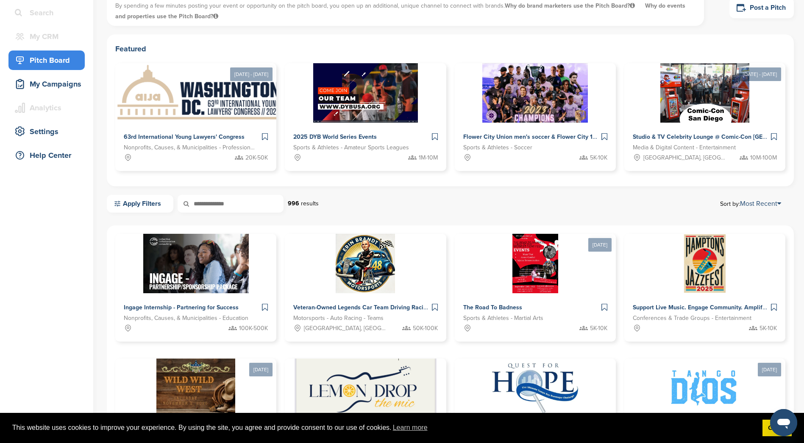
scroll to position [0, 0]
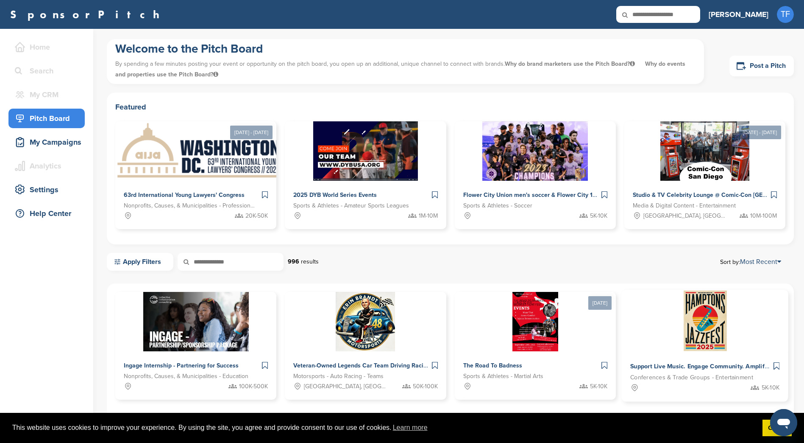
click at [676, 306] on div at bounding box center [704, 320] width 167 height 61
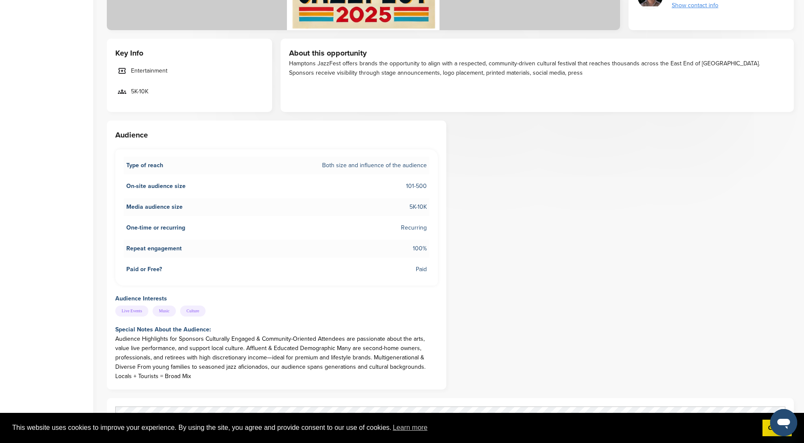
scroll to position [509, 0]
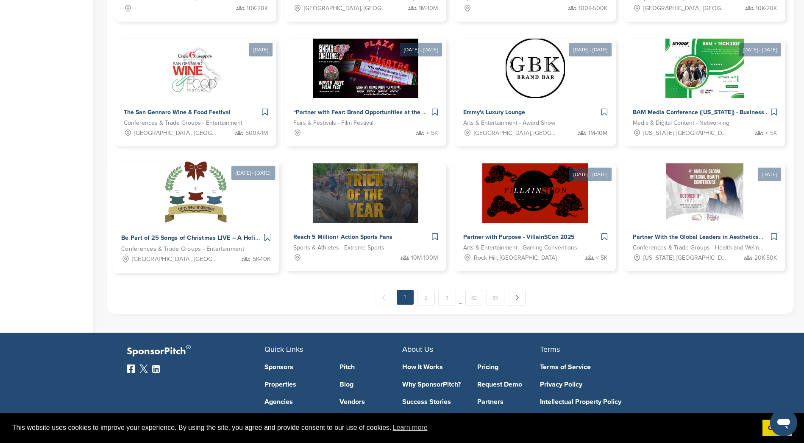
scroll to position [335, 0]
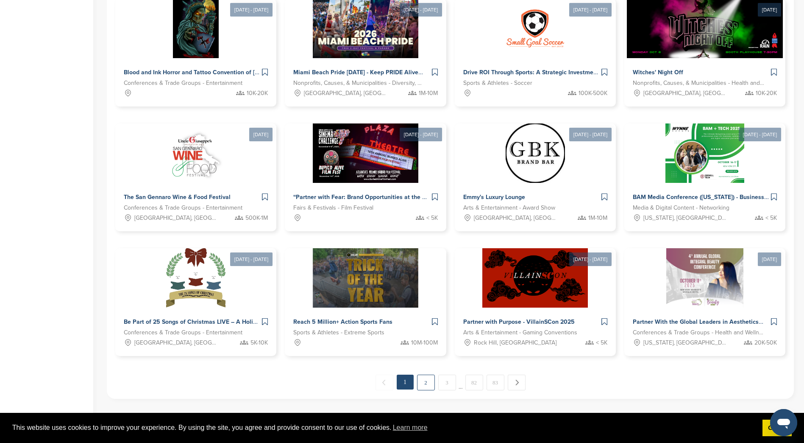
click at [432, 383] on link "2" at bounding box center [426, 382] width 18 height 16
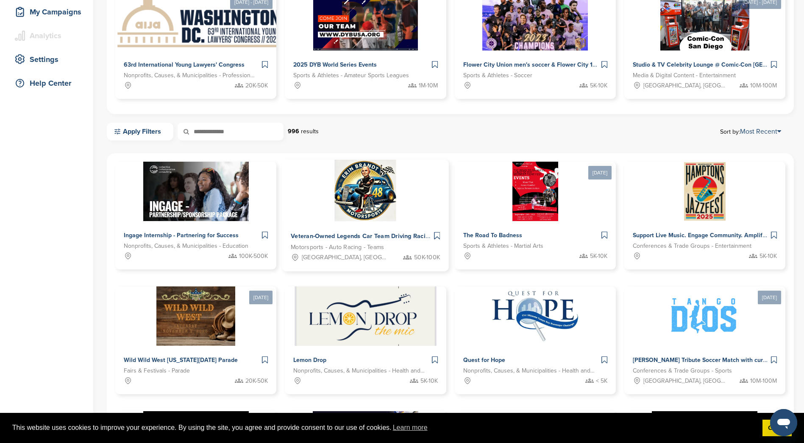
scroll to position [68, 0]
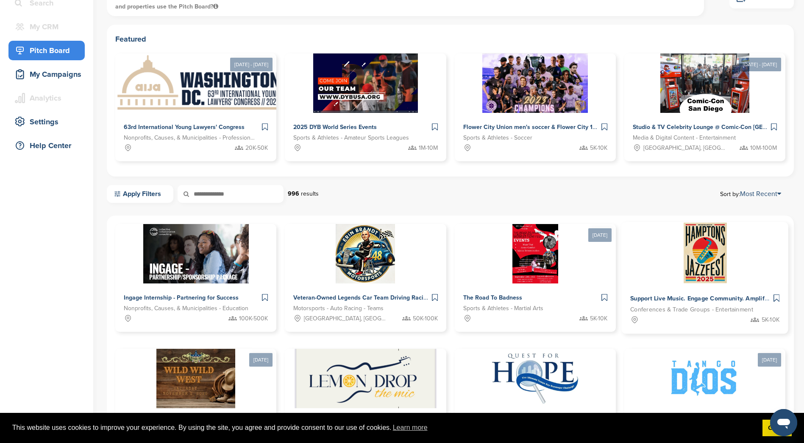
click at [717, 267] on img at bounding box center [705, 252] width 46 height 61
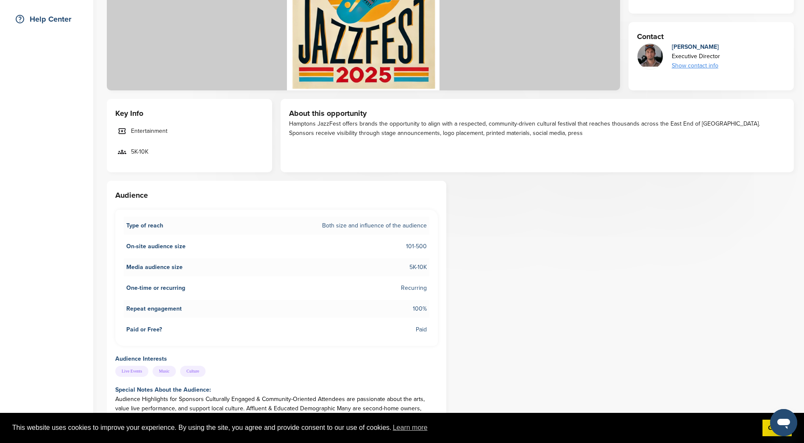
scroll to position [315, 0]
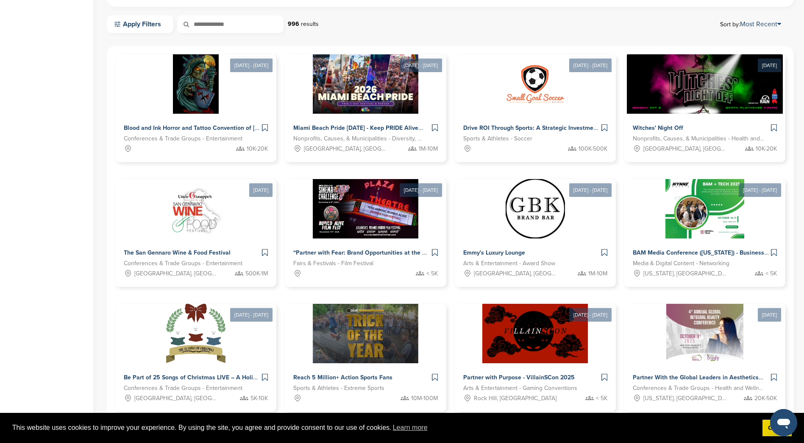
scroll to position [462, 0]
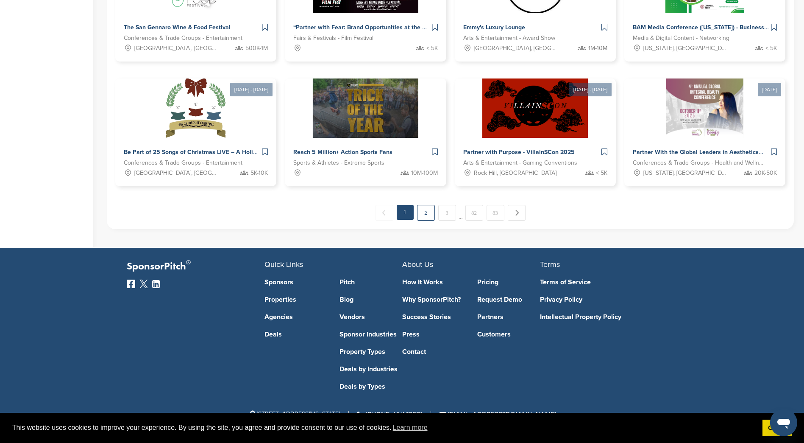
click at [430, 213] on link "2" at bounding box center [426, 213] width 18 height 16
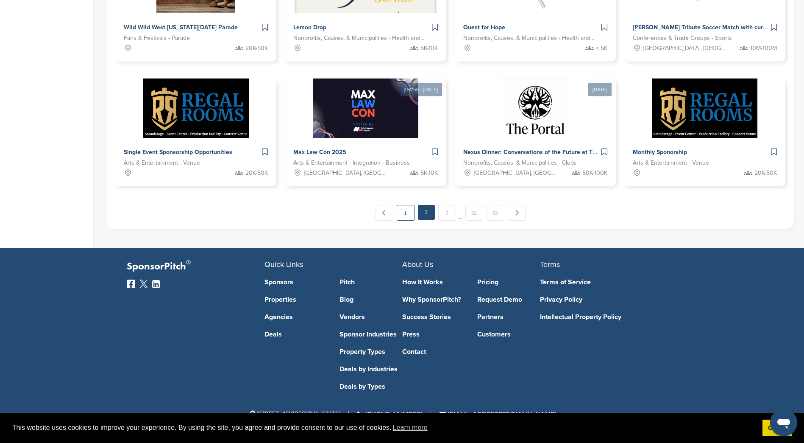
click at [406, 216] on link "1" at bounding box center [406, 213] width 18 height 16
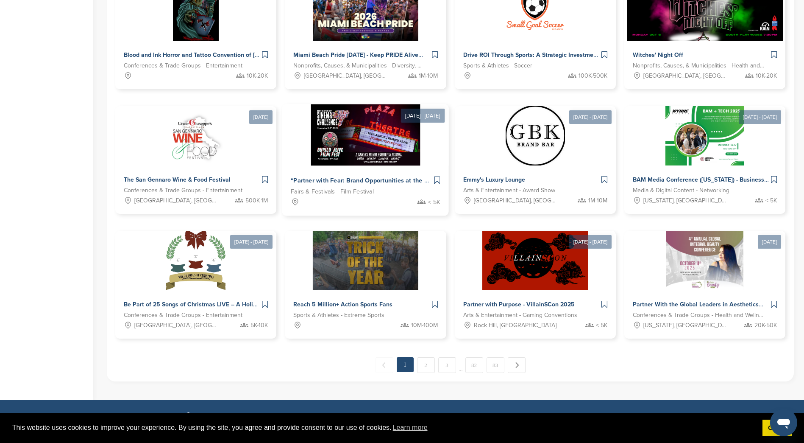
scroll to position [322, 0]
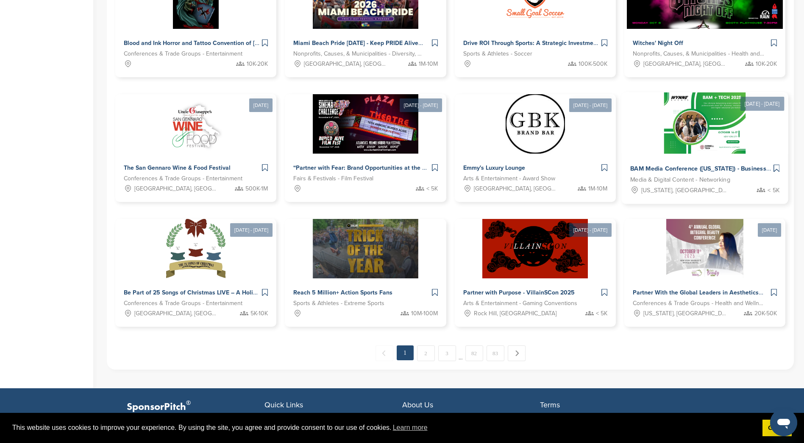
click at [699, 172] on div "BAM Media Conference ([US_STATE]) - Business and Technical Media" at bounding box center [700, 169] width 141 height 12
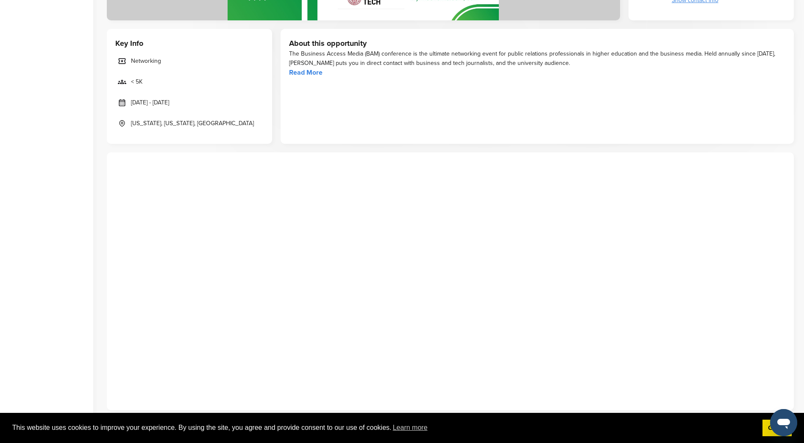
scroll to position [381, 0]
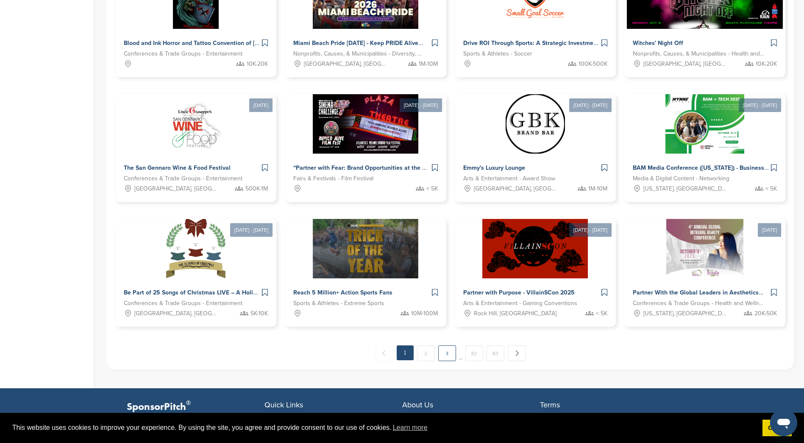
click at [443, 351] on link "3" at bounding box center [447, 353] width 18 height 16
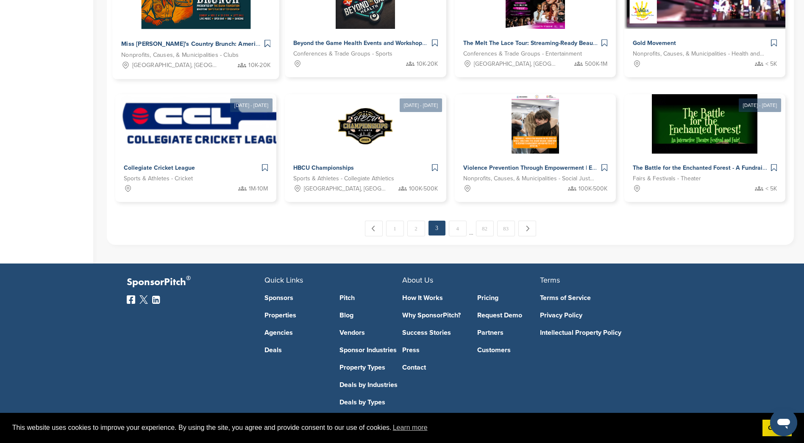
scroll to position [449, 0]
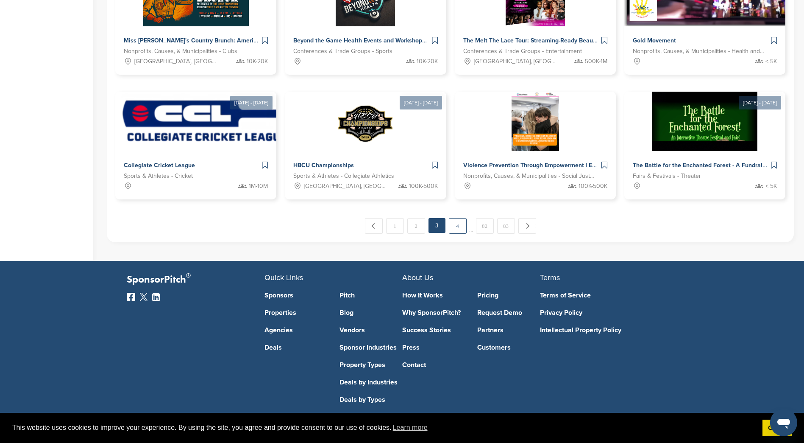
click at [456, 223] on link "4" at bounding box center [458, 226] width 18 height 16
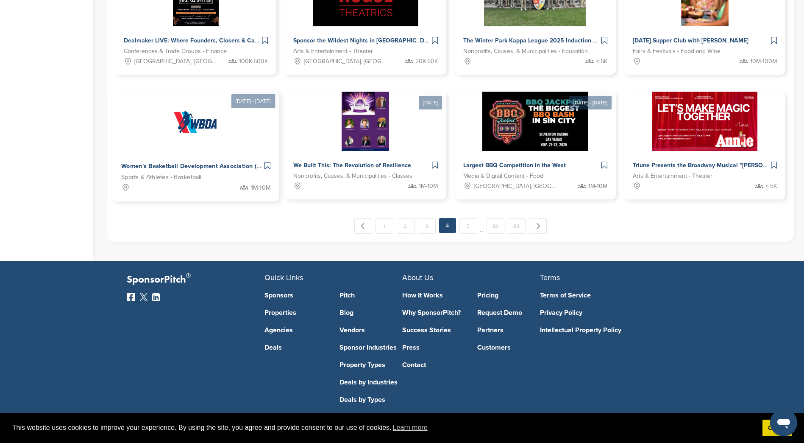
click at [226, 164] on span "Women's Basketball Development Association (WBDA)" at bounding box center [198, 166] width 155 height 8
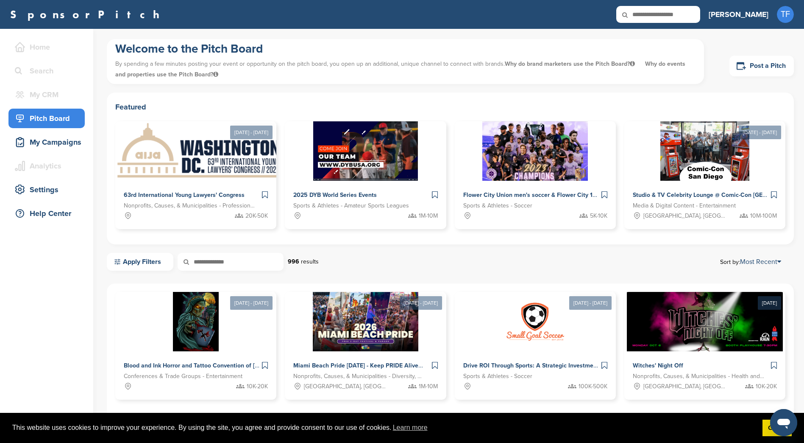
click at [21, 115] on icon at bounding box center [20, 118] width 7 height 7
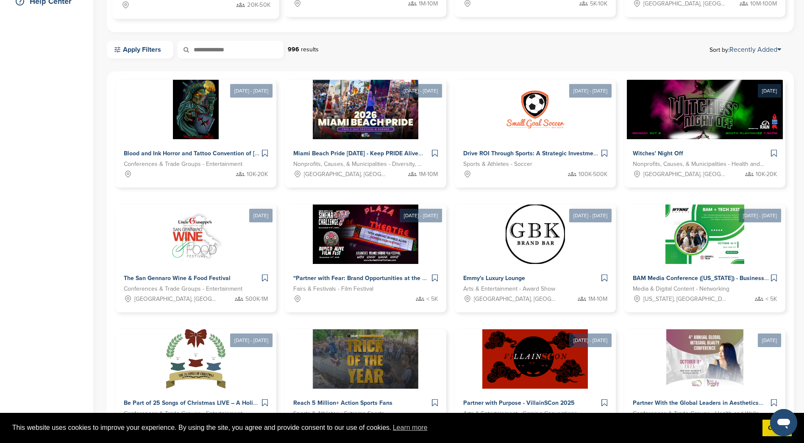
scroll to position [42, 0]
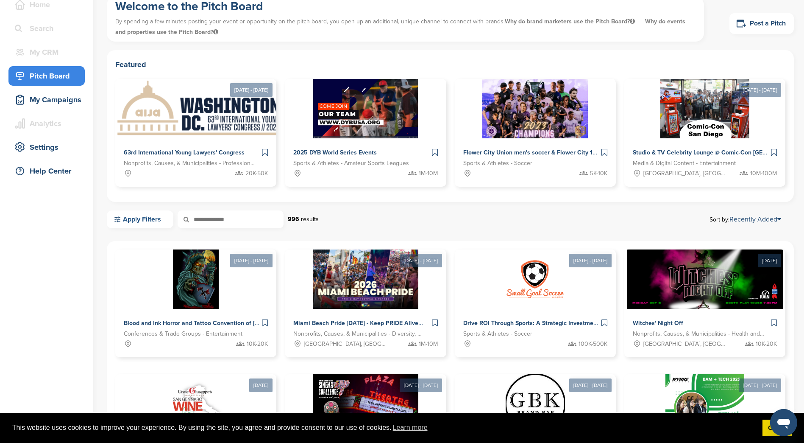
click at [131, 219] on link "Apply Filters" at bounding box center [140, 219] width 67 height 18
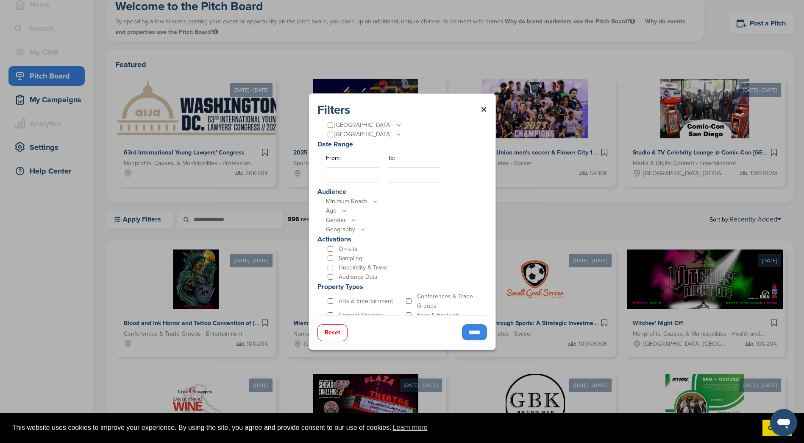
scroll to position [201, 0]
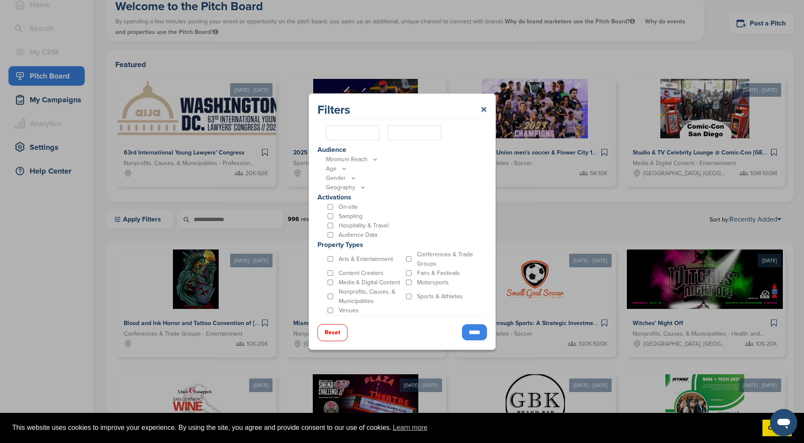
click at [482, 335] on input "*****" at bounding box center [474, 332] width 25 height 16
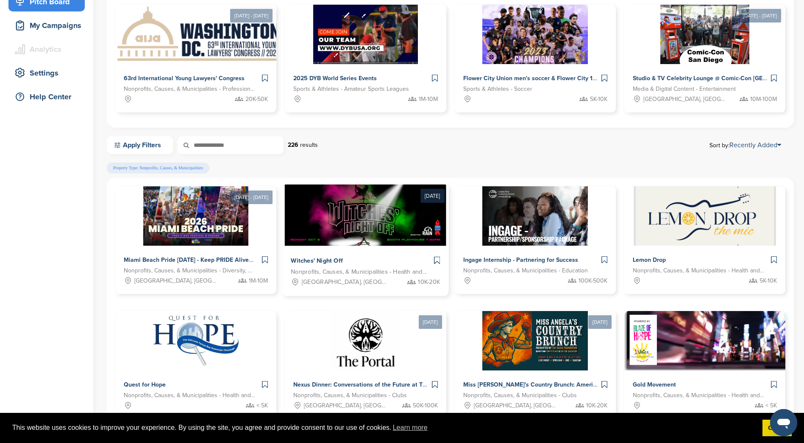
scroll to position [413, 0]
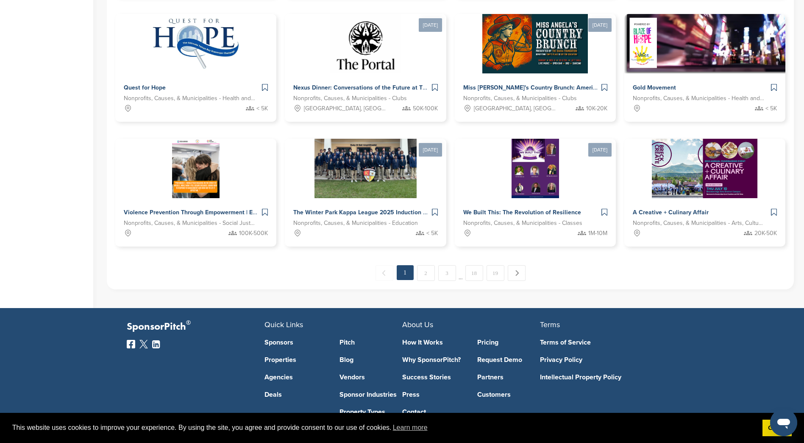
drag, startPoint x: 428, startPoint y: 276, endPoint x: 430, endPoint y: 268, distance: 8.3
click at [430, 268] on link "2" at bounding box center [426, 273] width 18 height 16
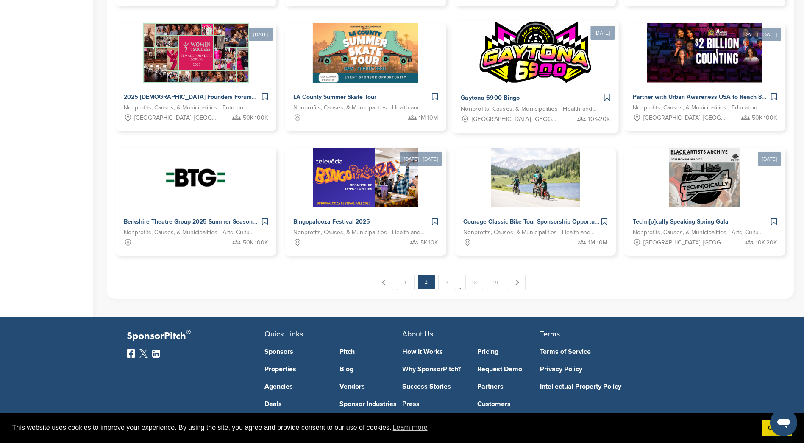
scroll to position [473, 0]
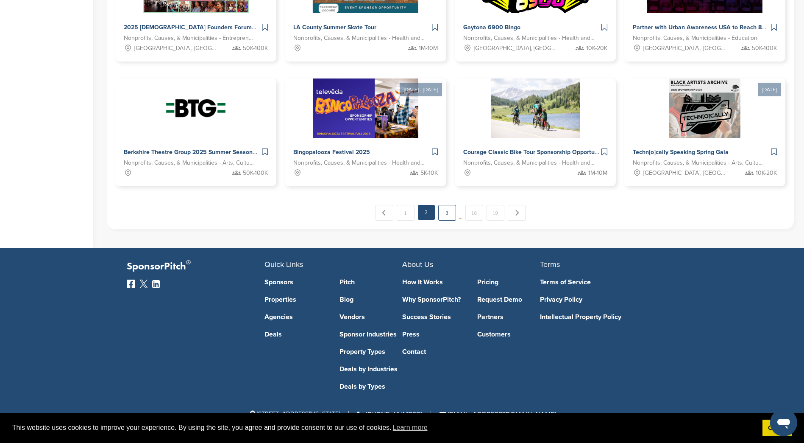
click at [450, 209] on link "3" at bounding box center [447, 213] width 18 height 16
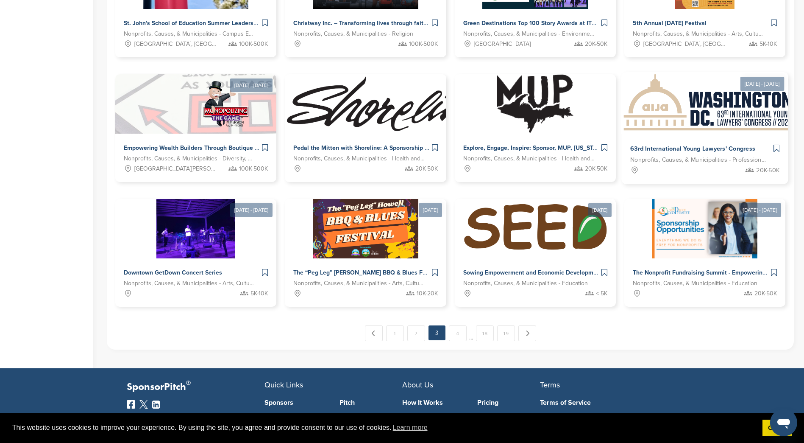
scroll to position [407, 0]
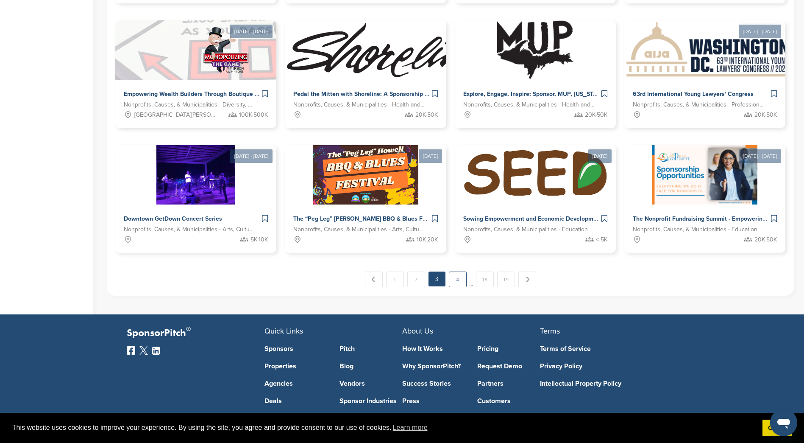
click at [461, 286] on link "4" at bounding box center [458, 279] width 18 height 16
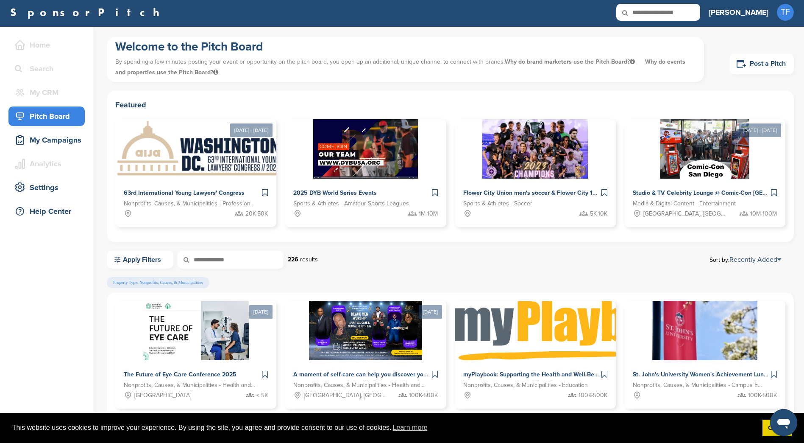
scroll to position [0, 0]
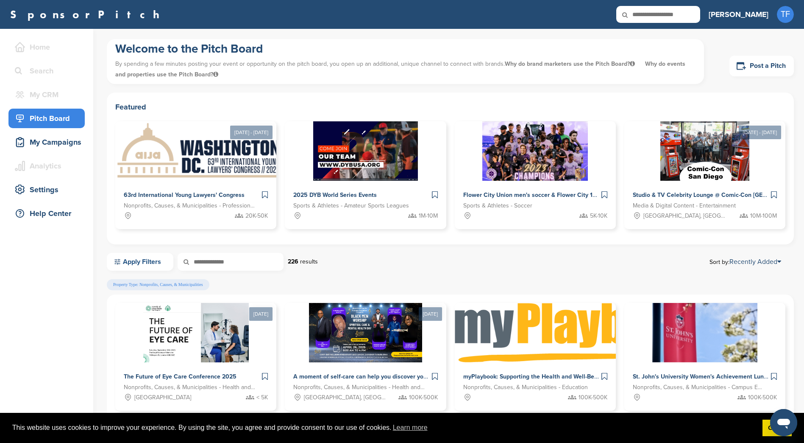
click at [163, 267] on link "Apply Filters" at bounding box center [140, 262] width 67 height 18
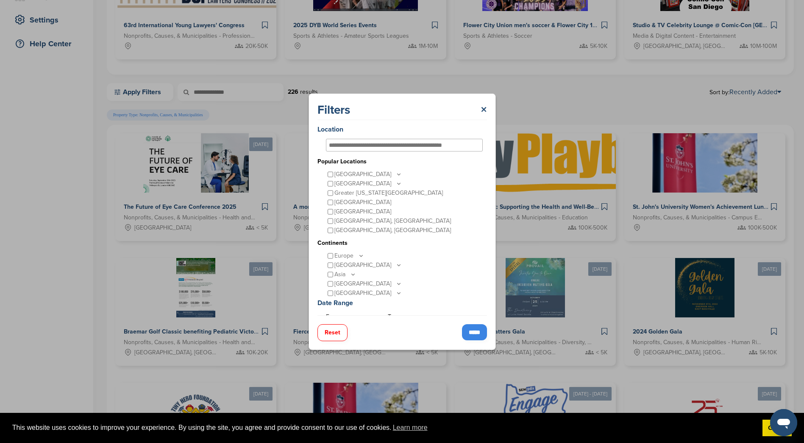
click at [473, 334] on input "*****" at bounding box center [474, 332] width 25 height 16
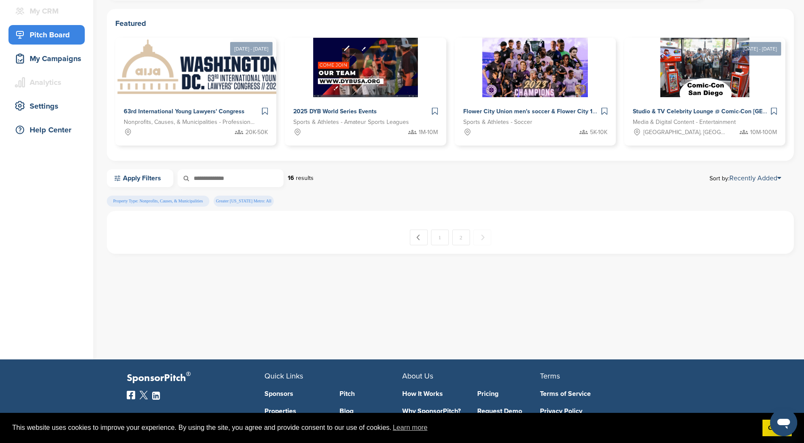
scroll to position [85, 0]
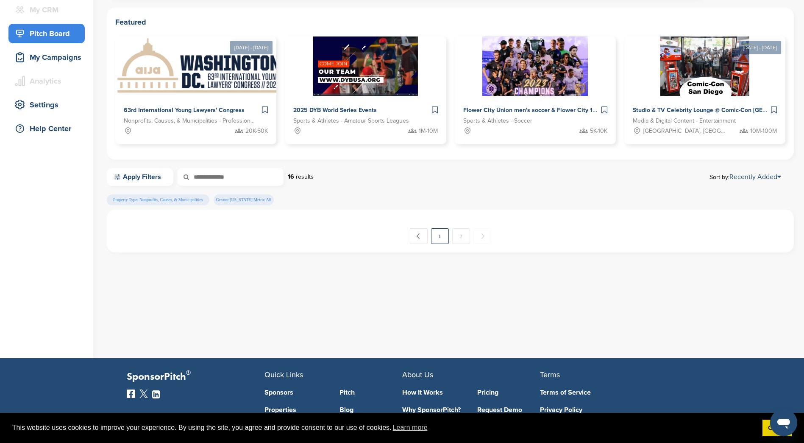
click at [441, 242] on link "1" at bounding box center [440, 236] width 18 height 16
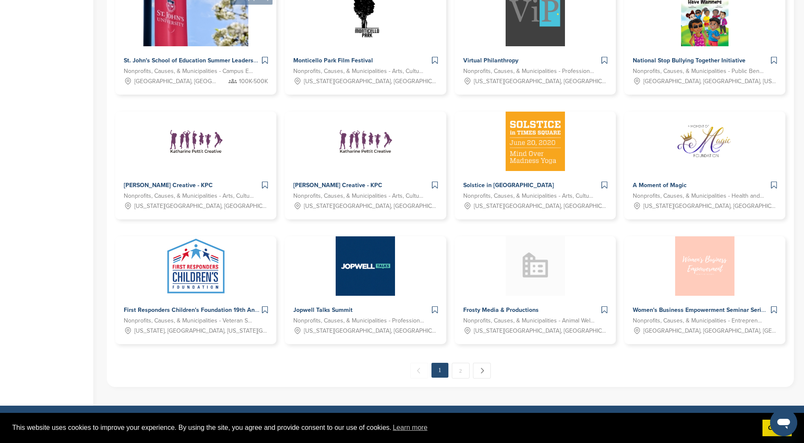
scroll to position [381, 0]
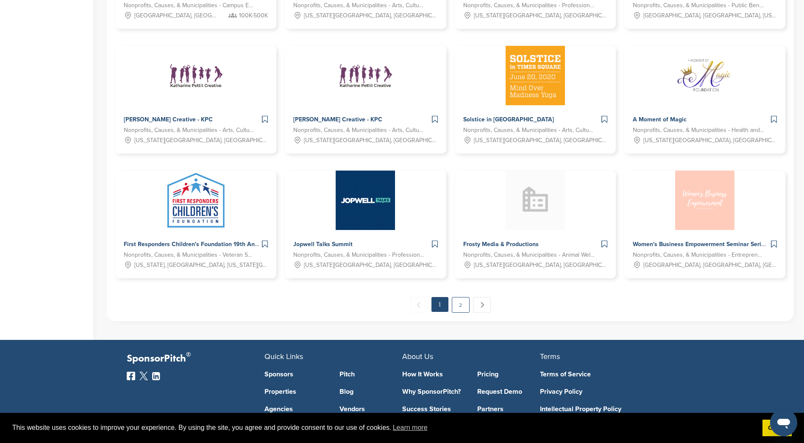
click at [465, 305] on link "2" at bounding box center [461, 305] width 18 height 16
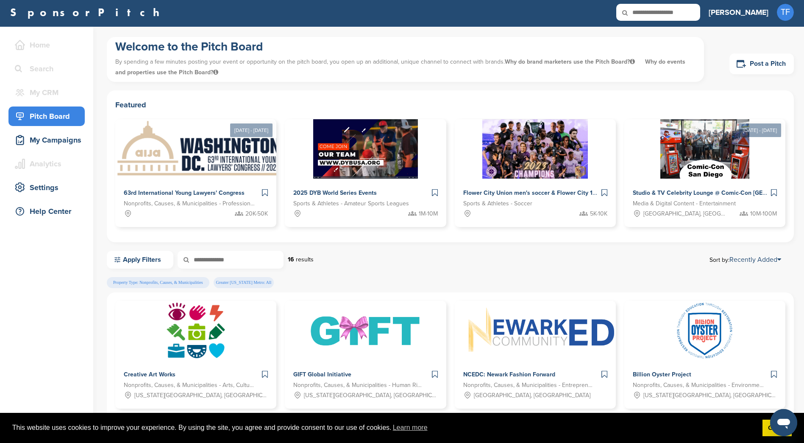
scroll to position [33, 0]
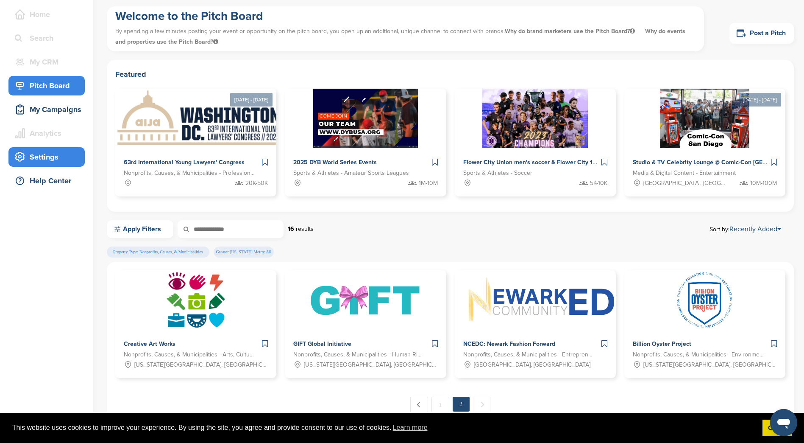
click at [57, 160] on div "Settings" at bounding box center [49, 156] width 72 height 15
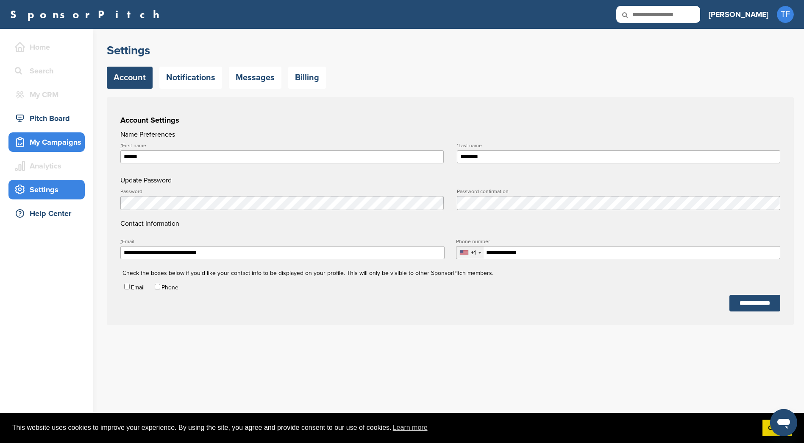
click at [69, 142] on div "My Campaigns" at bounding box center [49, 141] width 72 height 15
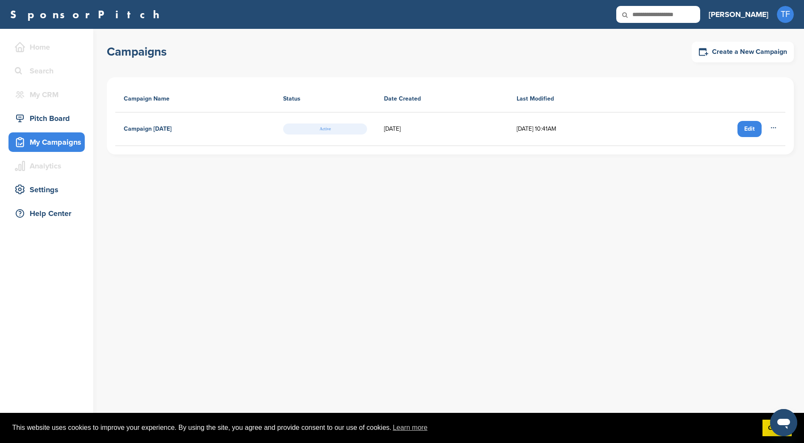
click at [167, 125] on h4 "Campaign [DATE]" at bounding box center [148, 128] width 48 height 9
click at [67, 209] on div "Help Center" at bounding box center [49, 213] width 72 height 15
